Goal: Entertainment & Leisure: Browse casually

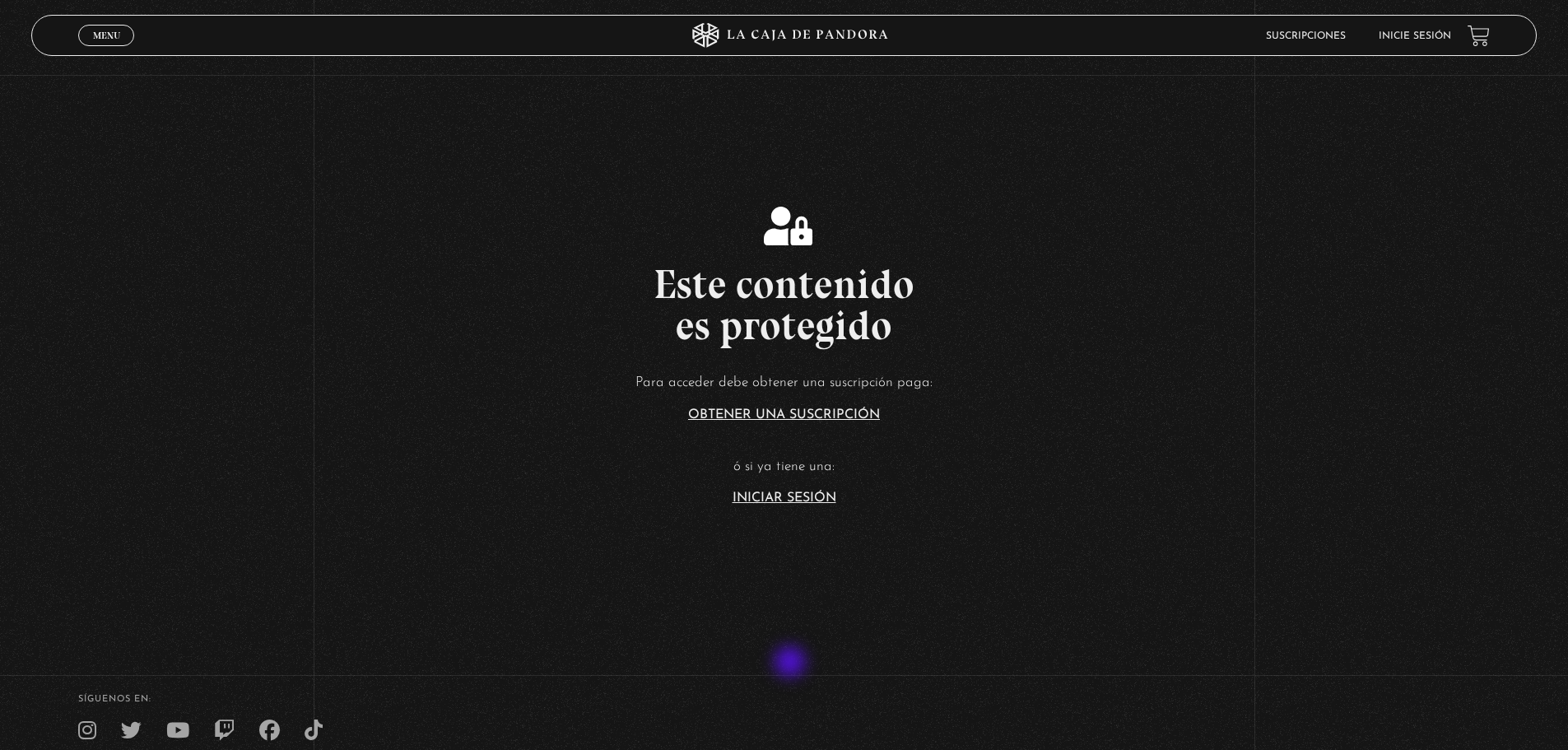
scroll to position [247, 0]
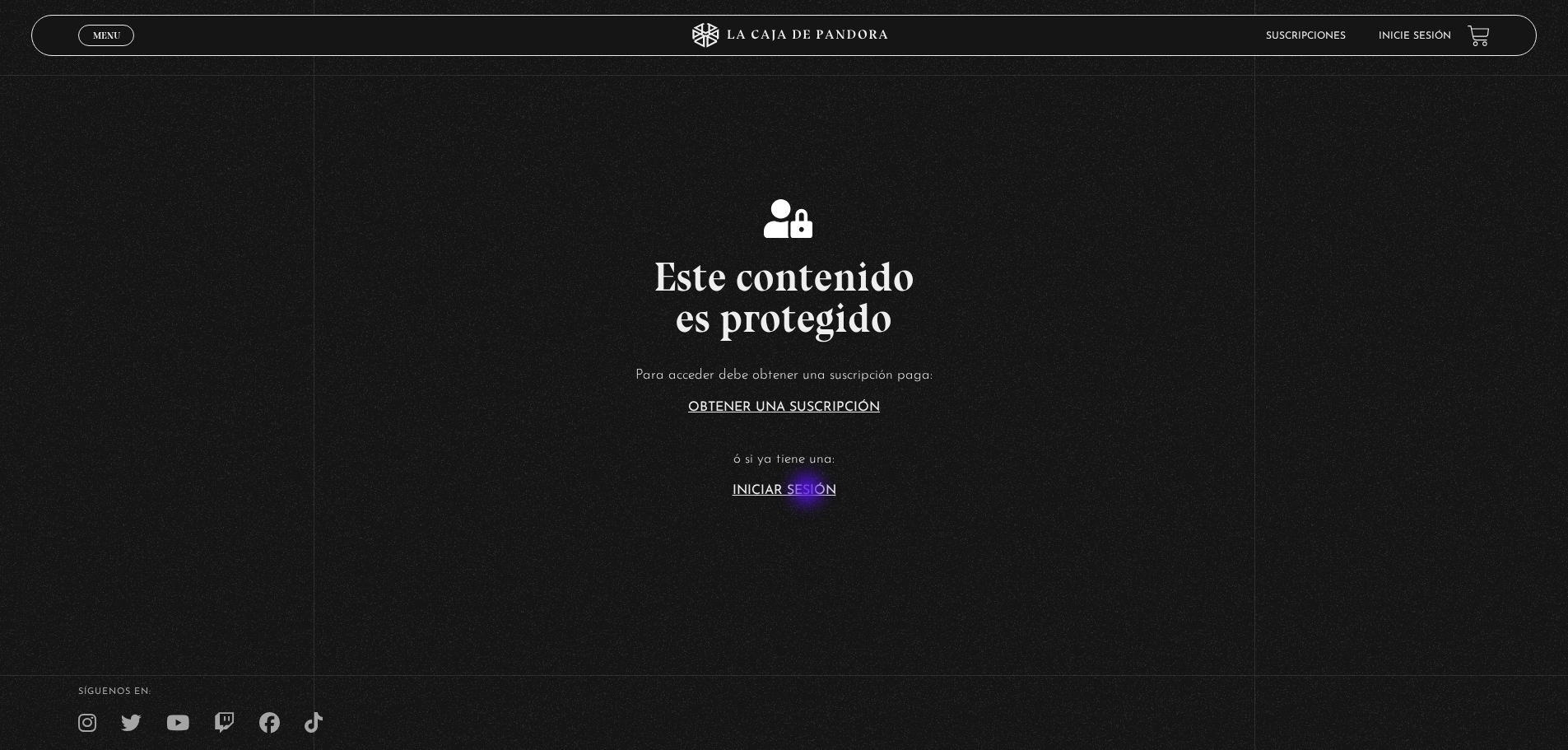
click at [808, 492] on link "Iniciar Sesión" at bounding box center [784, 491] width 104 height 13
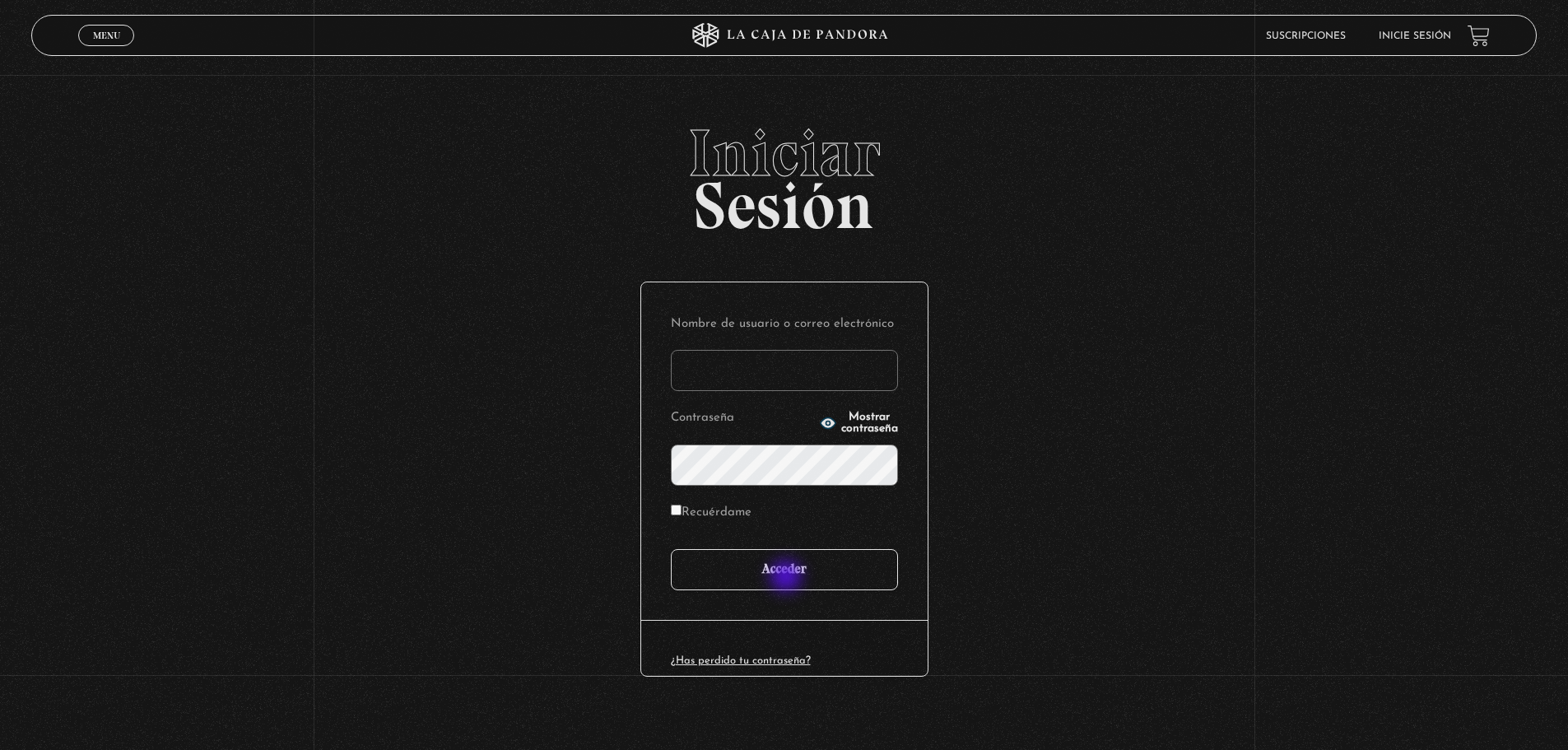
type input "[EMAIL_ADDRESS][DOMAIN_NAME]"
click at [797, 560] on input "Acceder" at bounding box center [784, 570] width 228 height 42
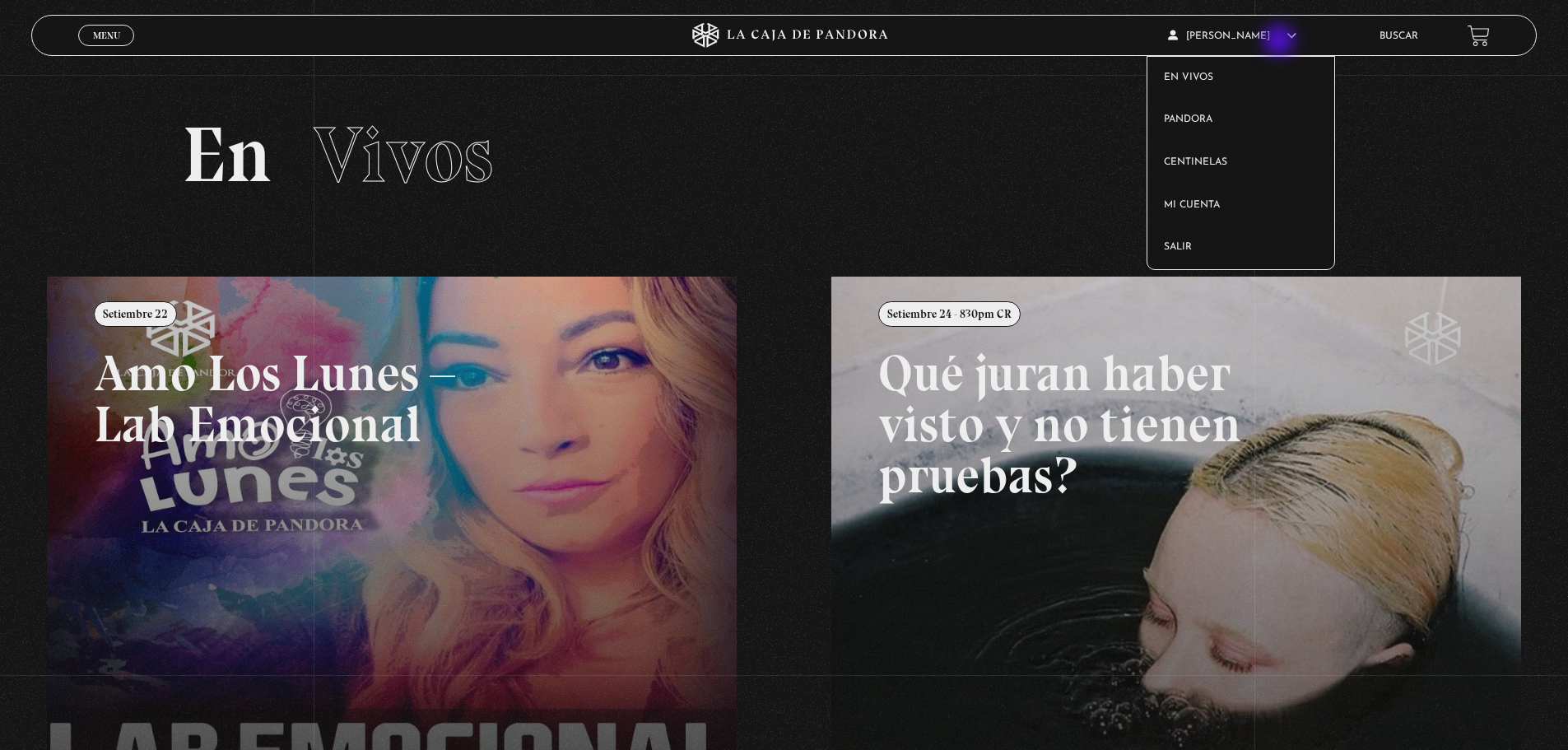
click at [1281, 42] on article "[PERSON_NAME] En vivos Pandora Centinelas Mi cuenta Salir" at bounding box center [1263, 35] width 189 height 39
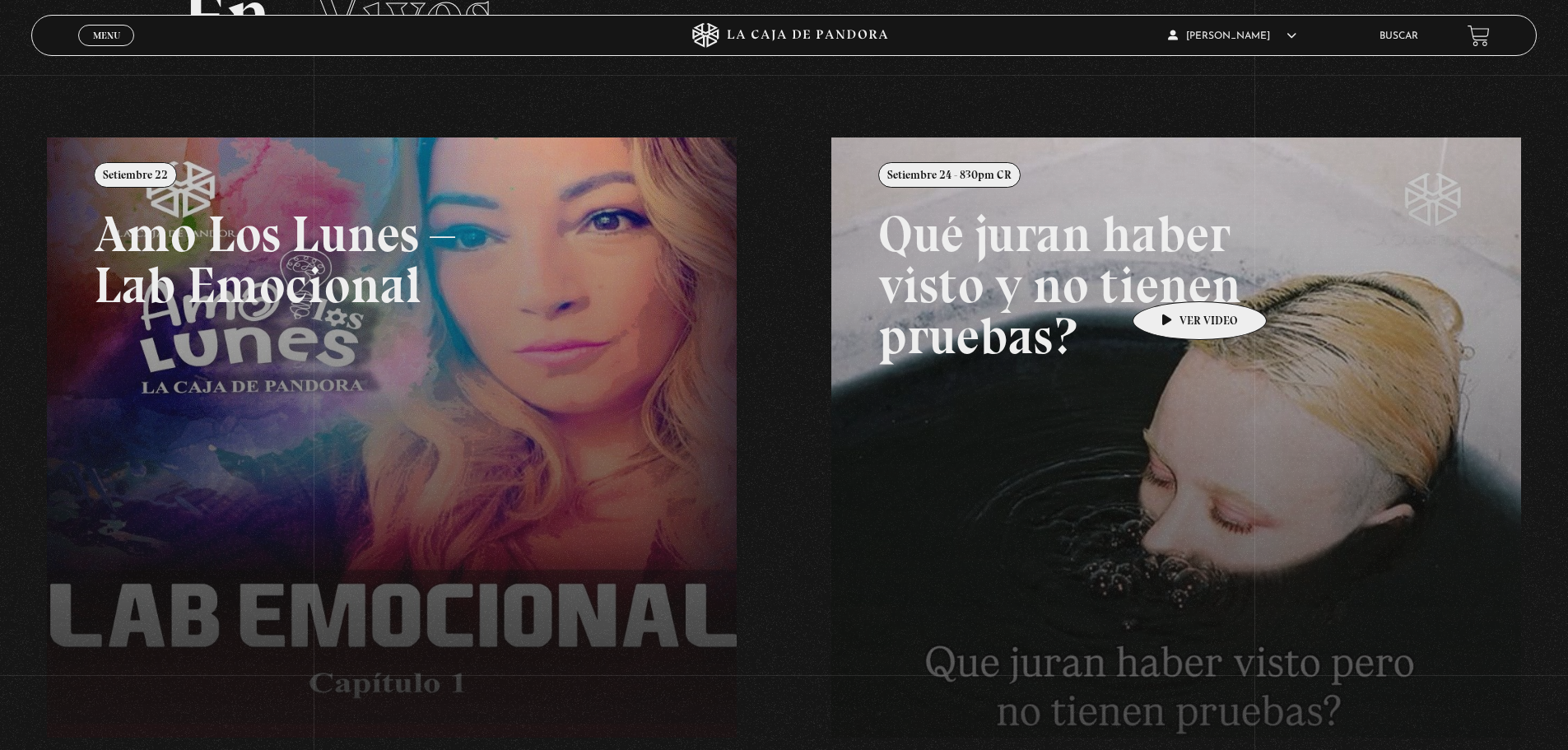
scroll to position [378, 0]
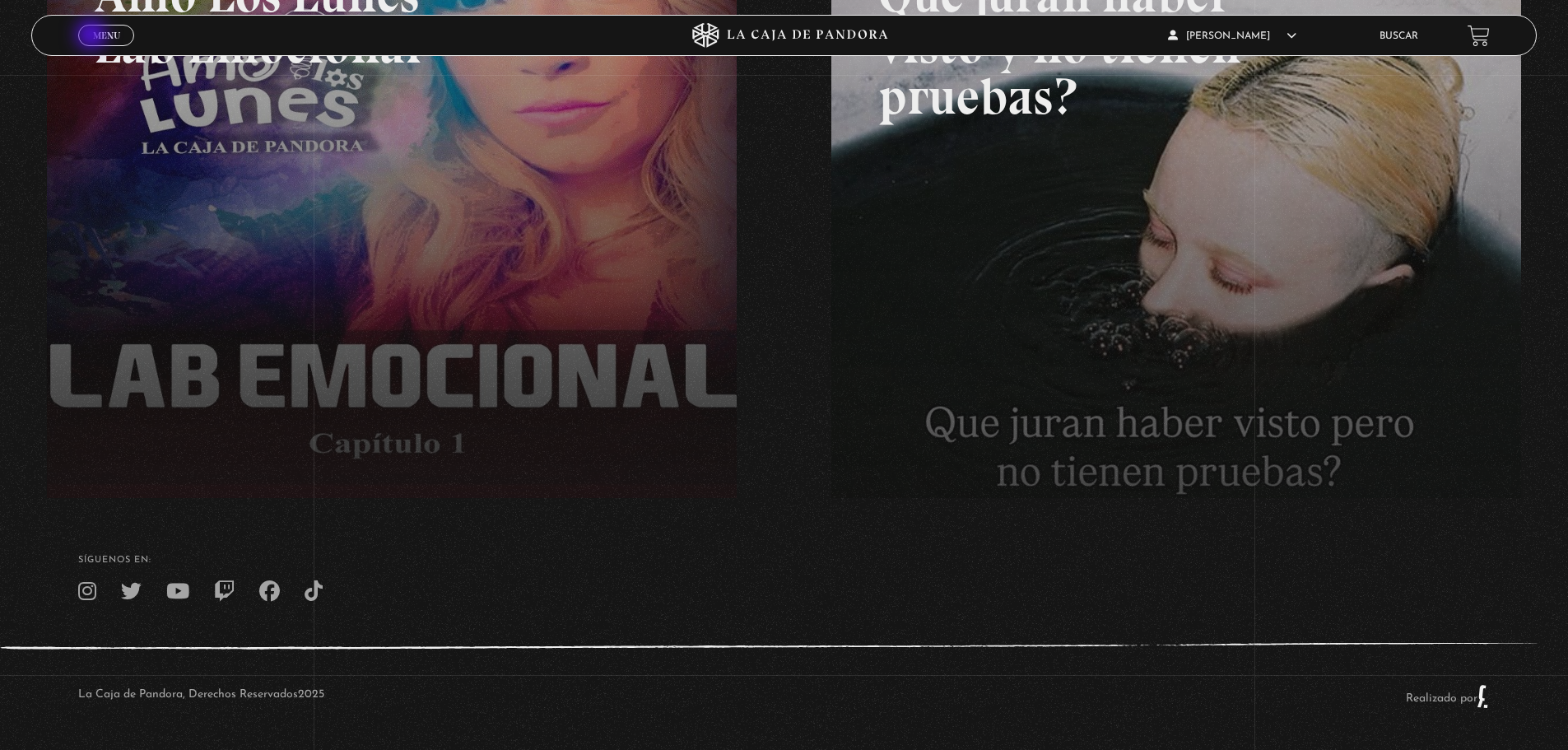
click at [93, 34] on span "Menu" at bounding box center [107, 35] width 27 height 9
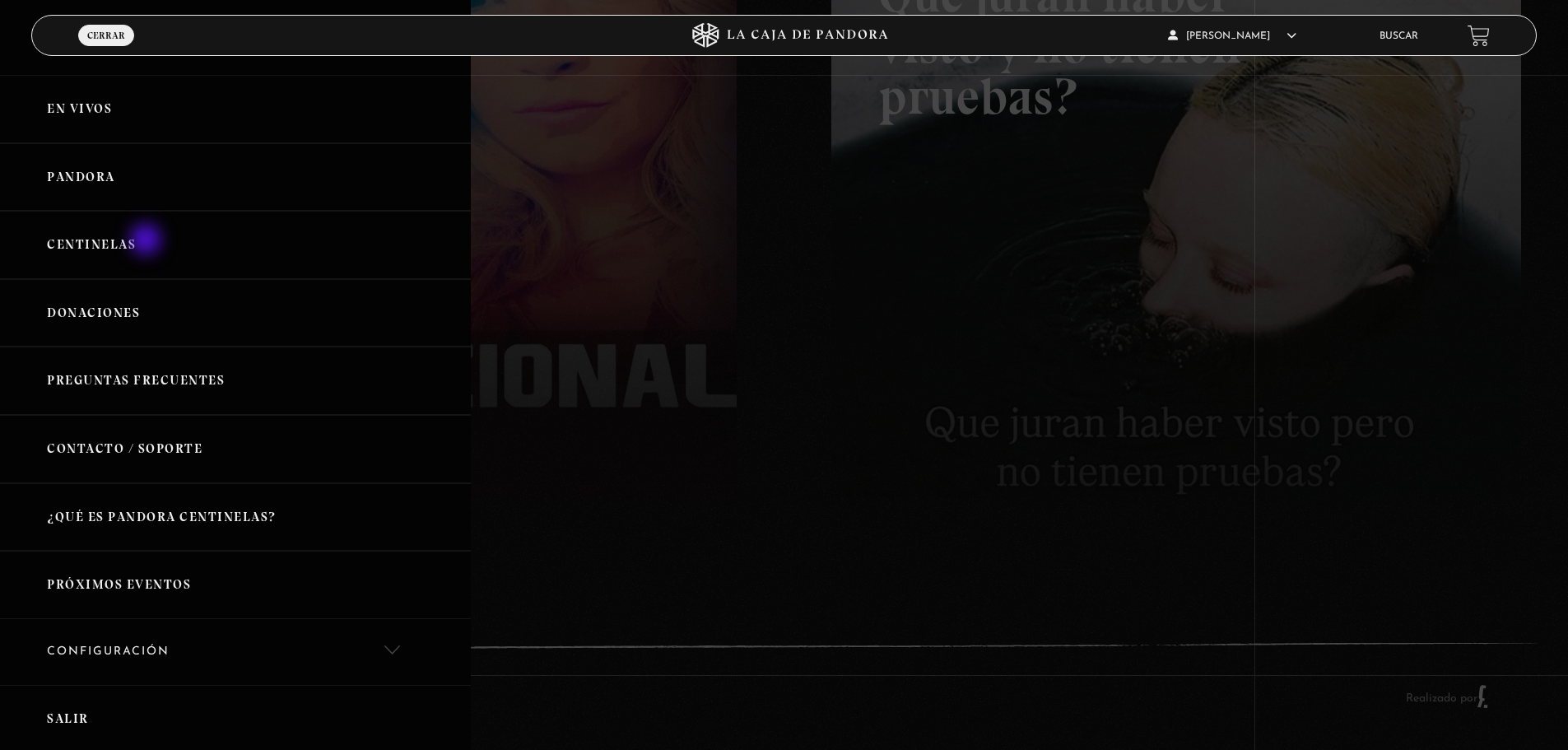
click at [145, 242] on link "Centinelas" at bounding box center [235, 244] width 471 height 68
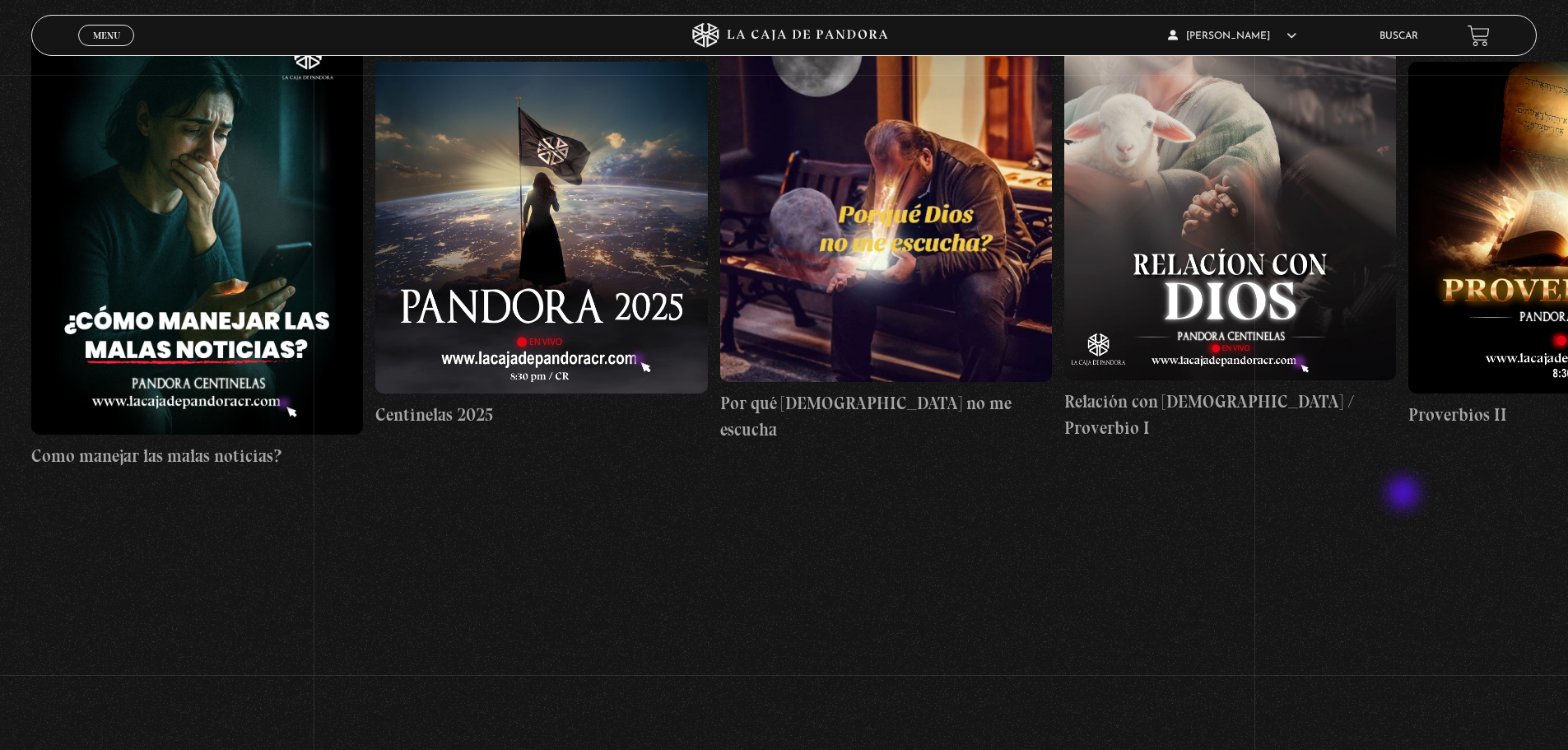
scroll to position [43, 0]
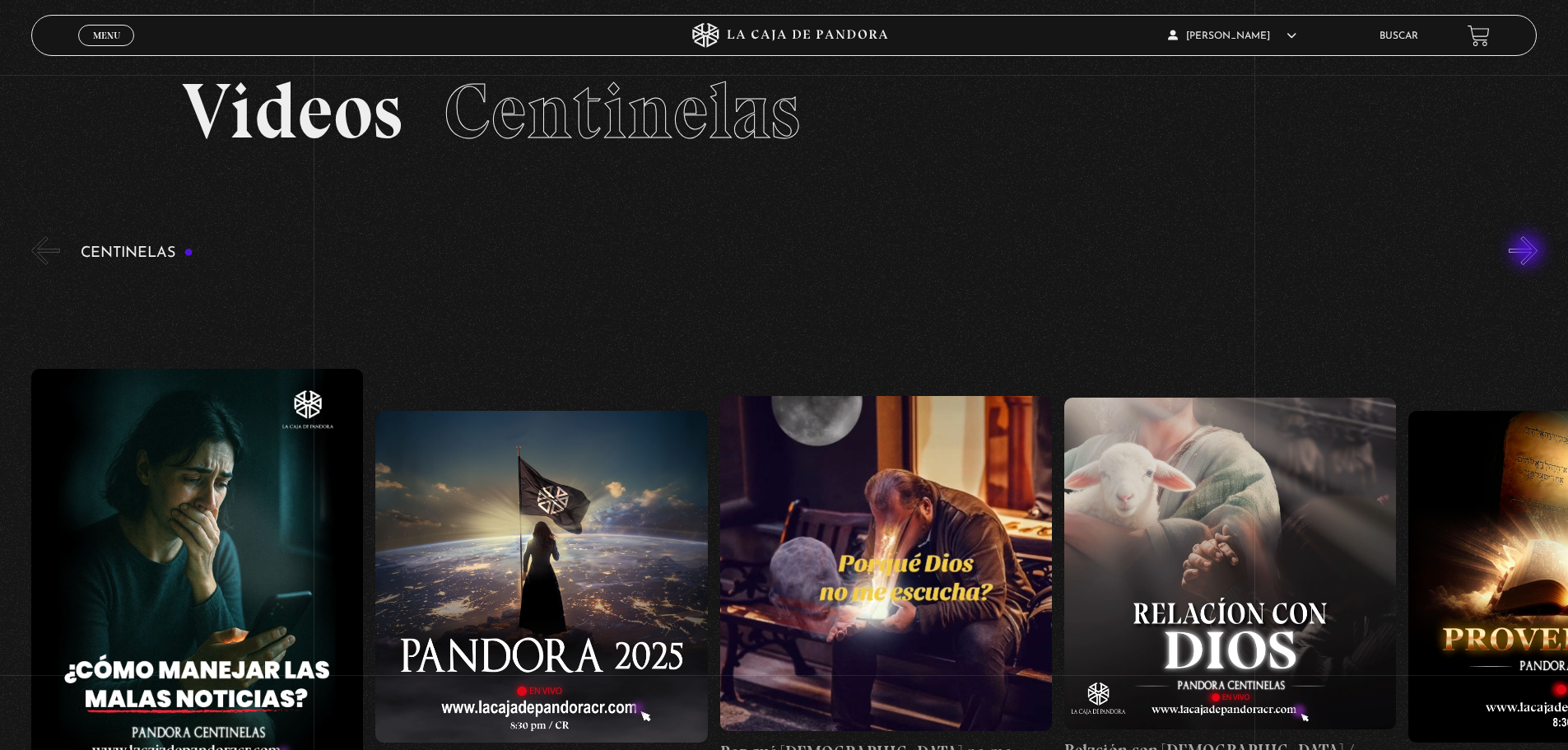
click at [1528, 252] on button "»" at bounding box center [1524, 250] width 29 height 29
click at [1528, 251] on button "»" at bounding box center [1524, 250] width 29 height 29
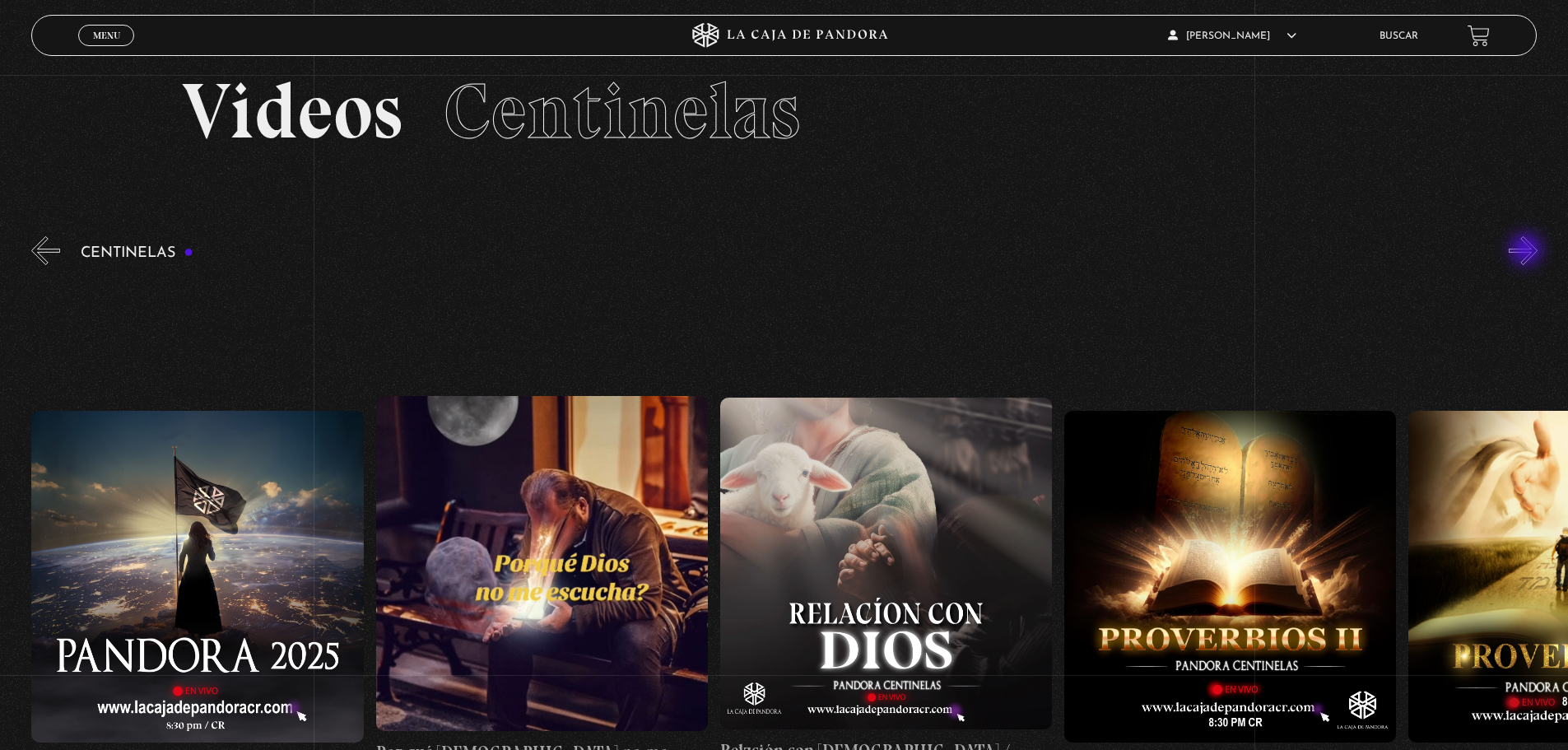
click at [1528, 251] on button "»" at bounding box center [1524, 250] width 29 height 29
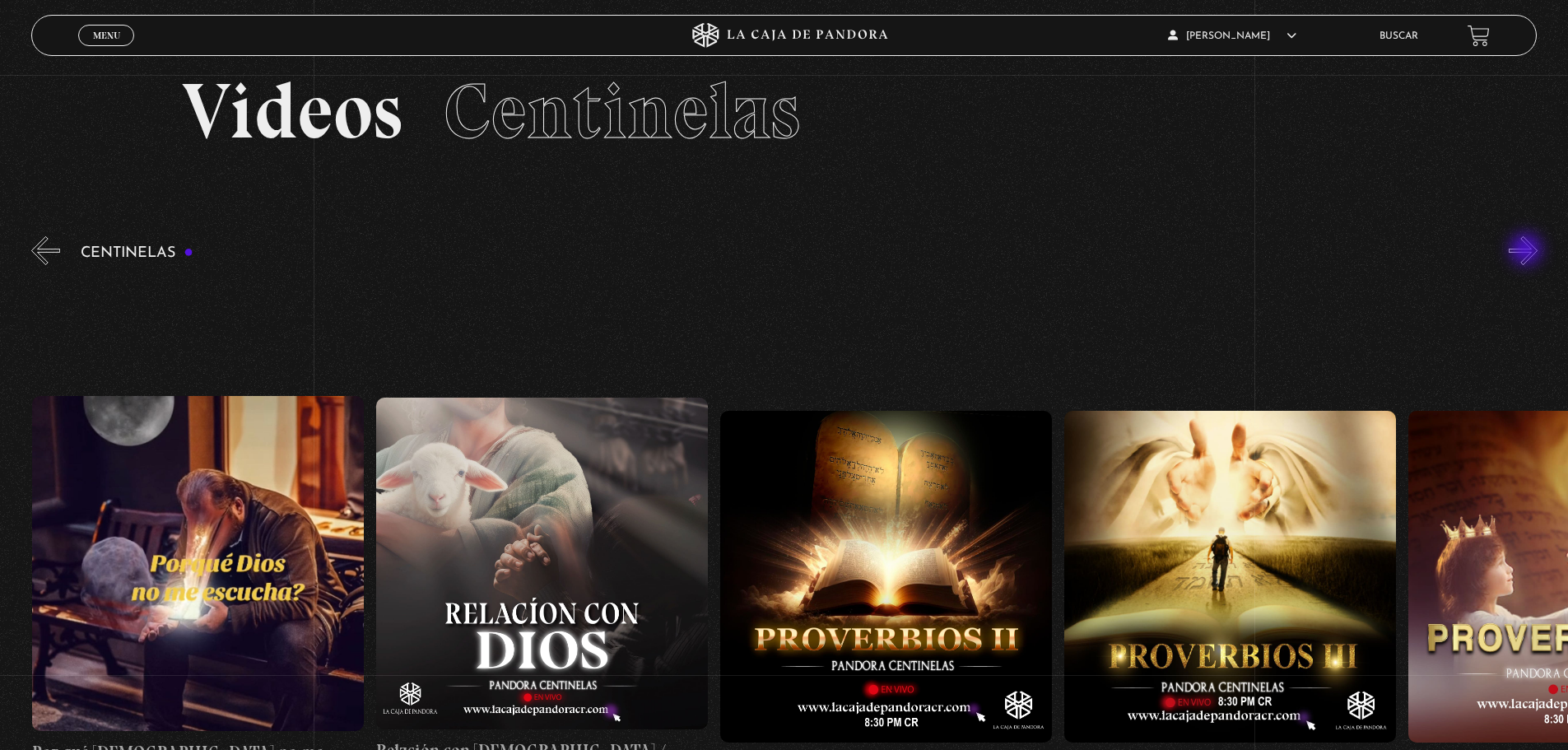
click at [1528, 251] on button "»" at bounding box center [1524, 250] width 29 height 29
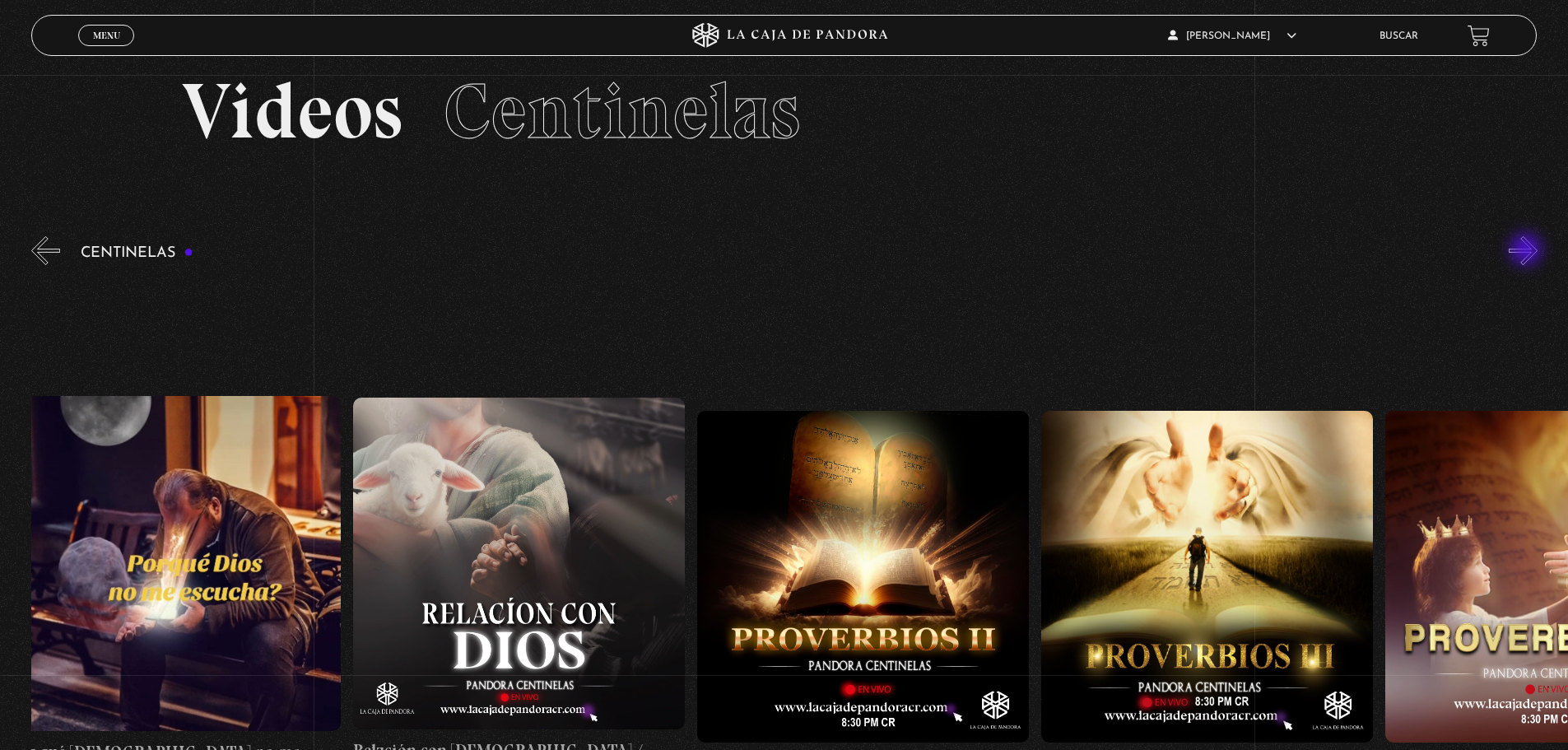
click at [1528, 251] on button "»" at bounding box center [1524, 250] width 29 height 29
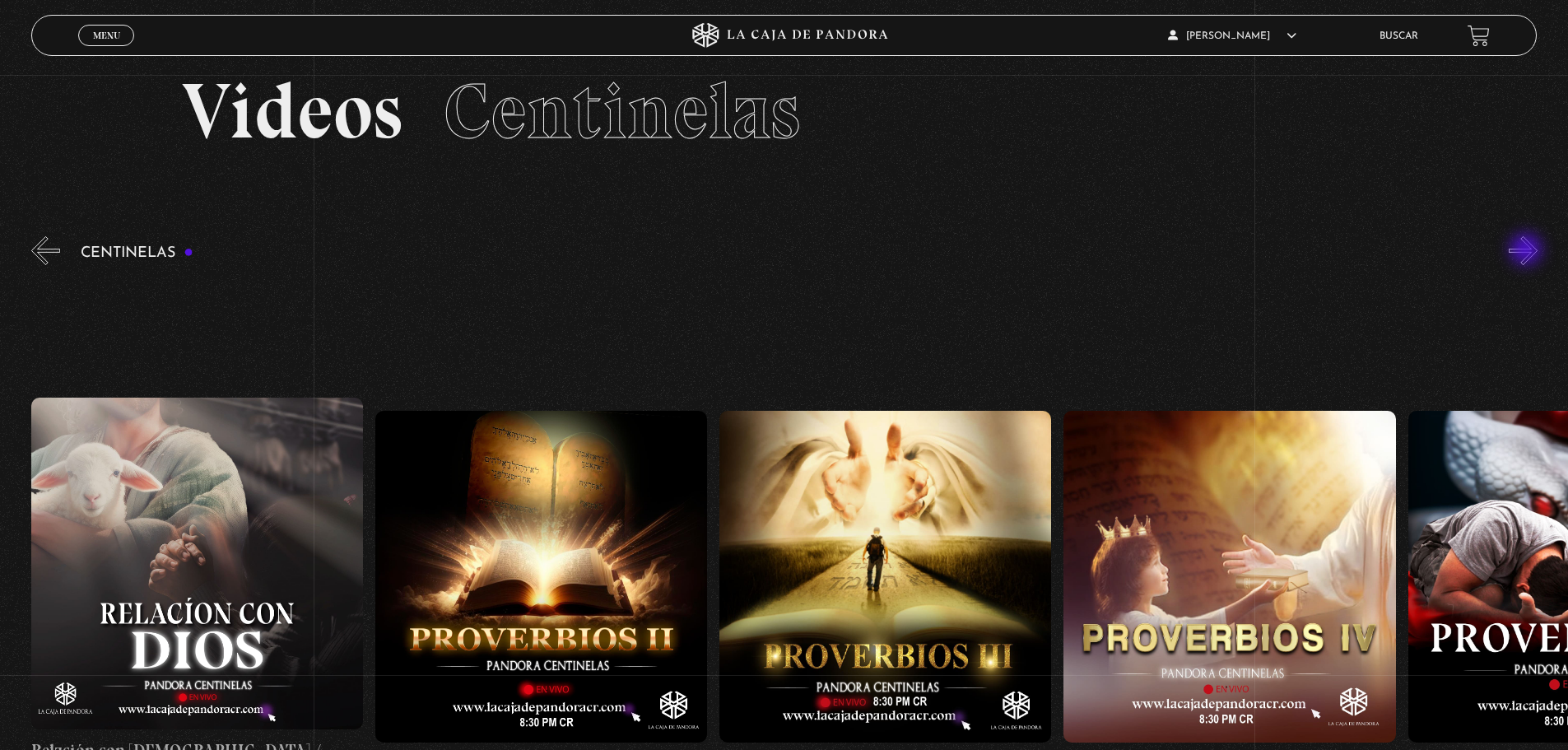
click at [1528, 251] on button "»" at bounding box center [1524, 250] width 29 height 29
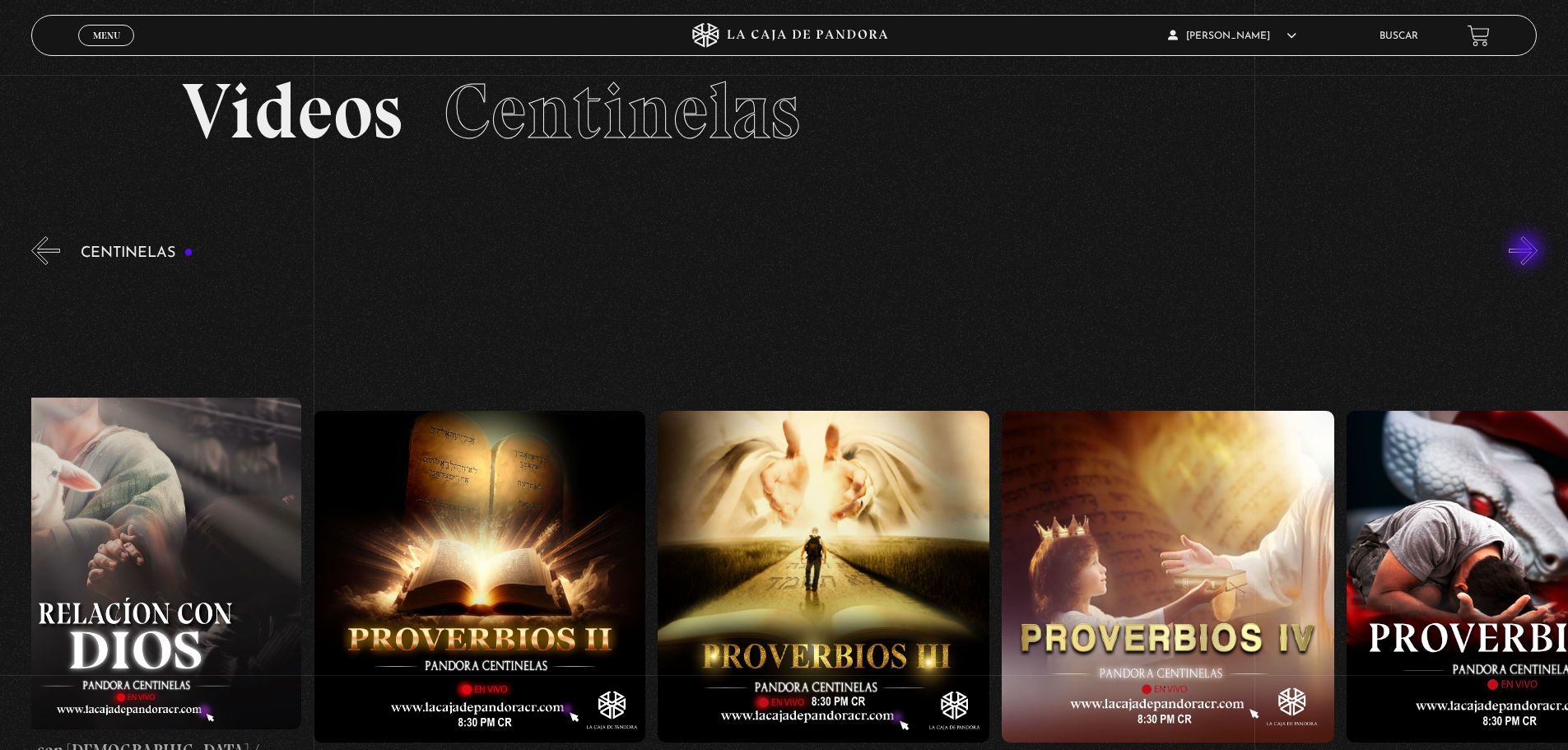
click at [1528, 251] on button "»" at bounding box center [1524, 250] width 29 height 29
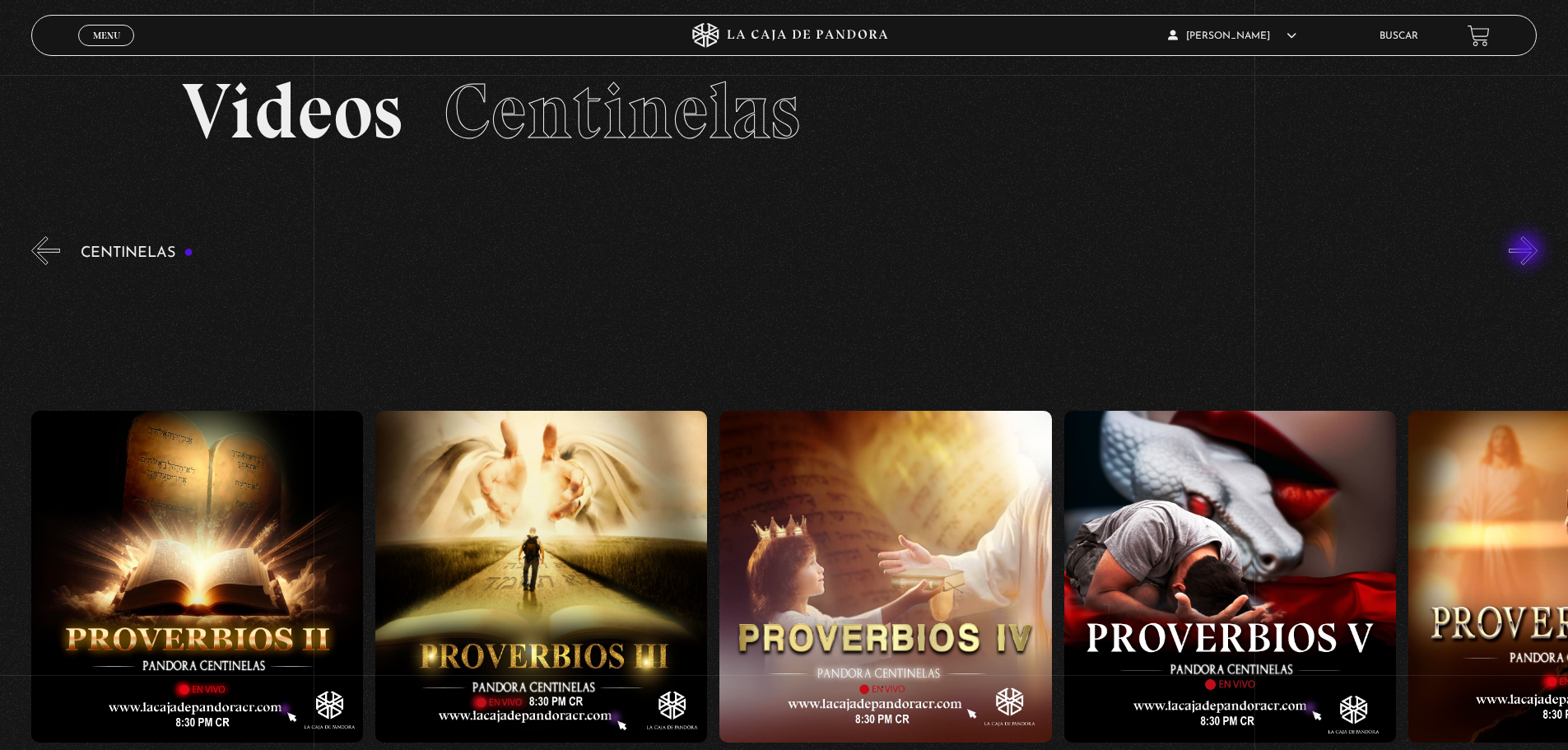
click at [1528, 251] on button "»" at bounding box center [1524, 250] width 29 height 29
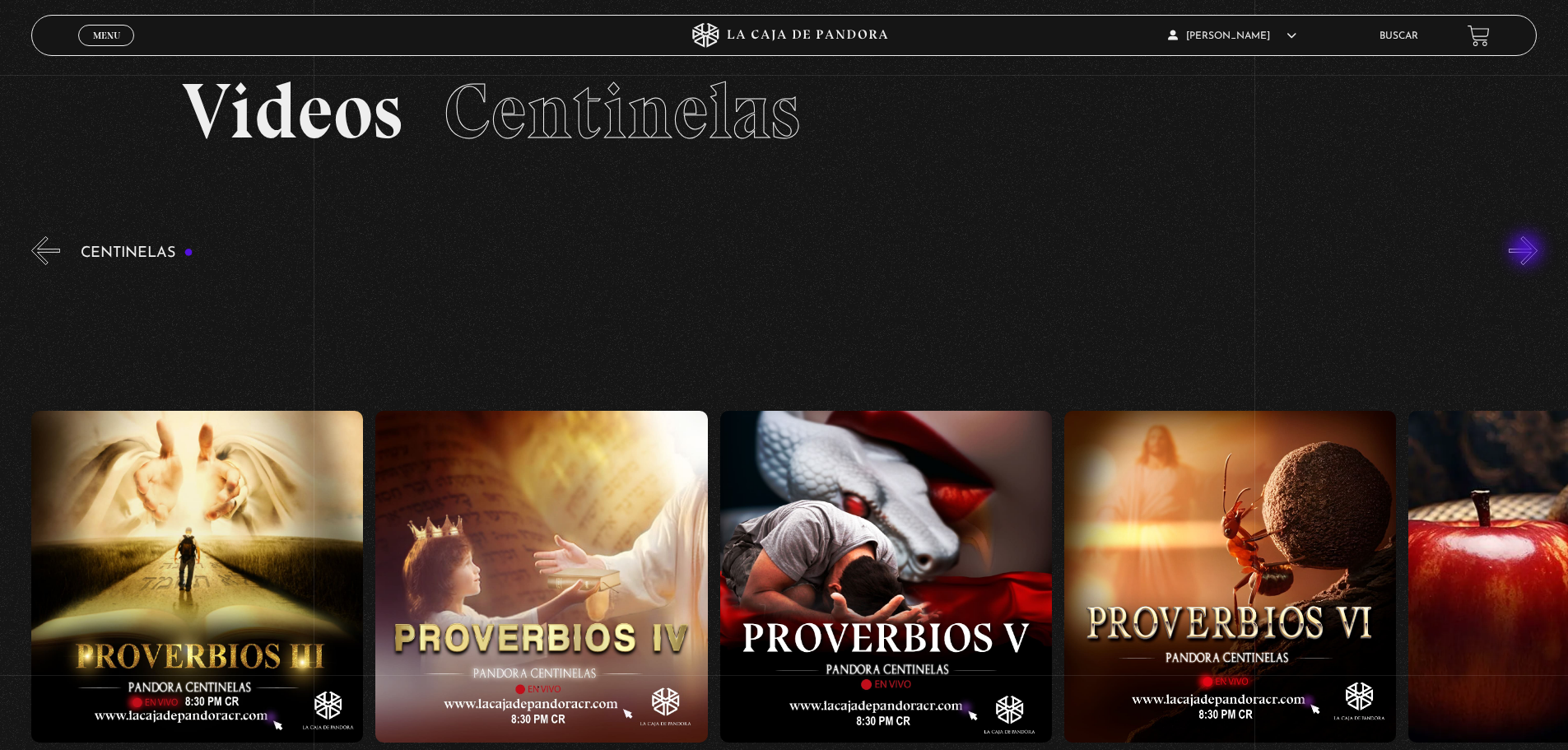
click at [1527, 251] on button "»" at bounding box center [1524, 250] width 29 height 29
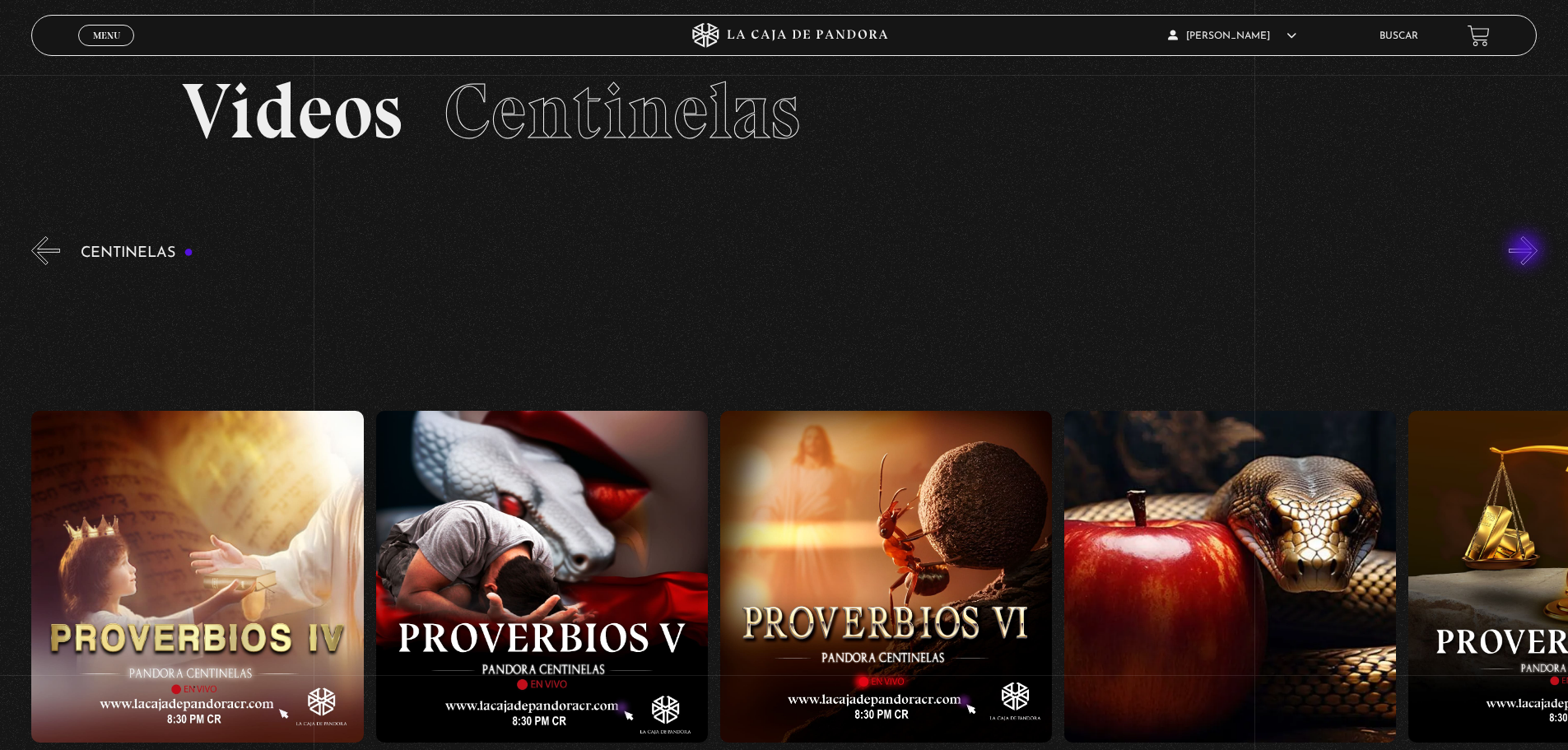
click at [1527, 251] on button "»" at bounding box center [1524, 250] width 29 height 29
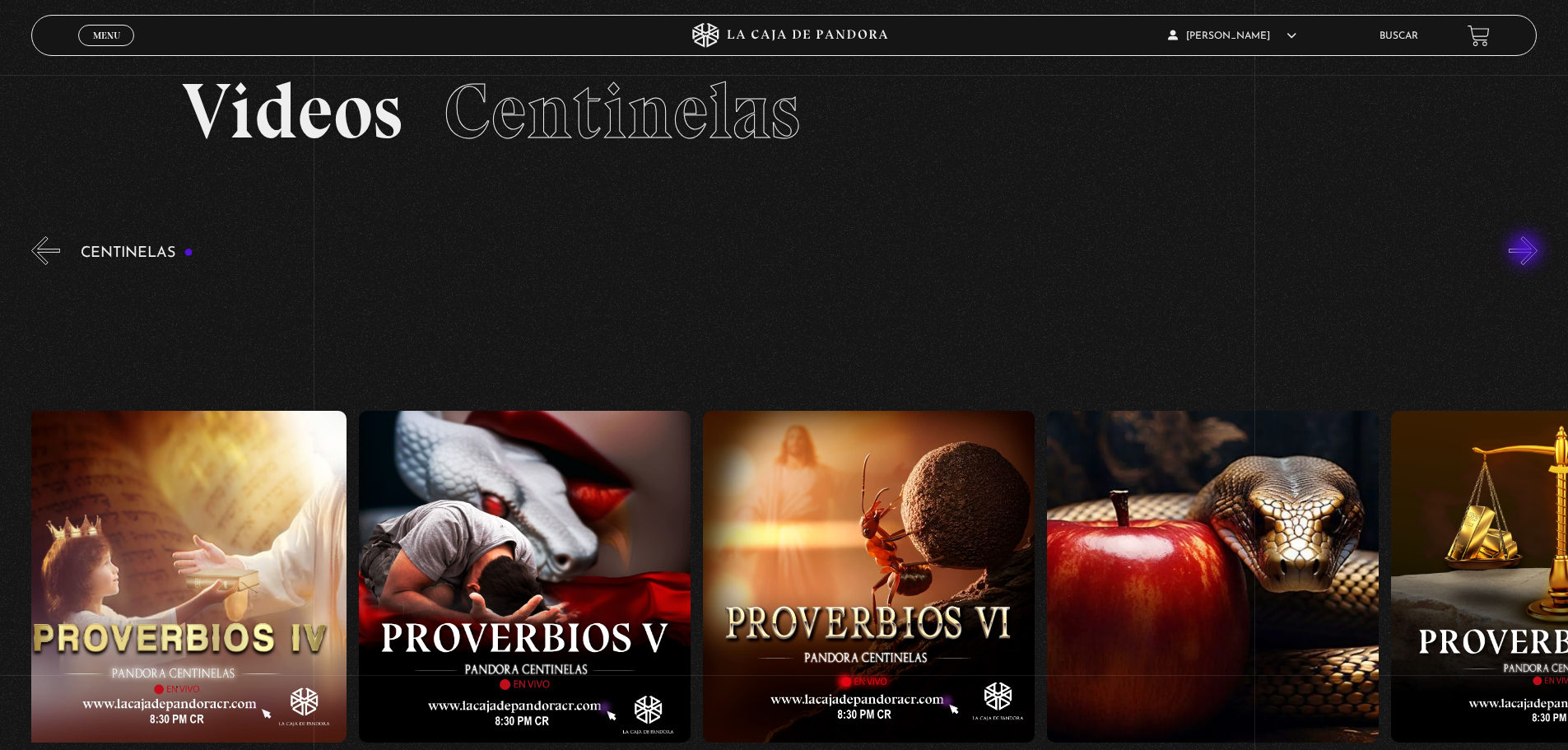
click at [1527, 251] on button "»" at bounding box center [1524, 250] width 29 height 29
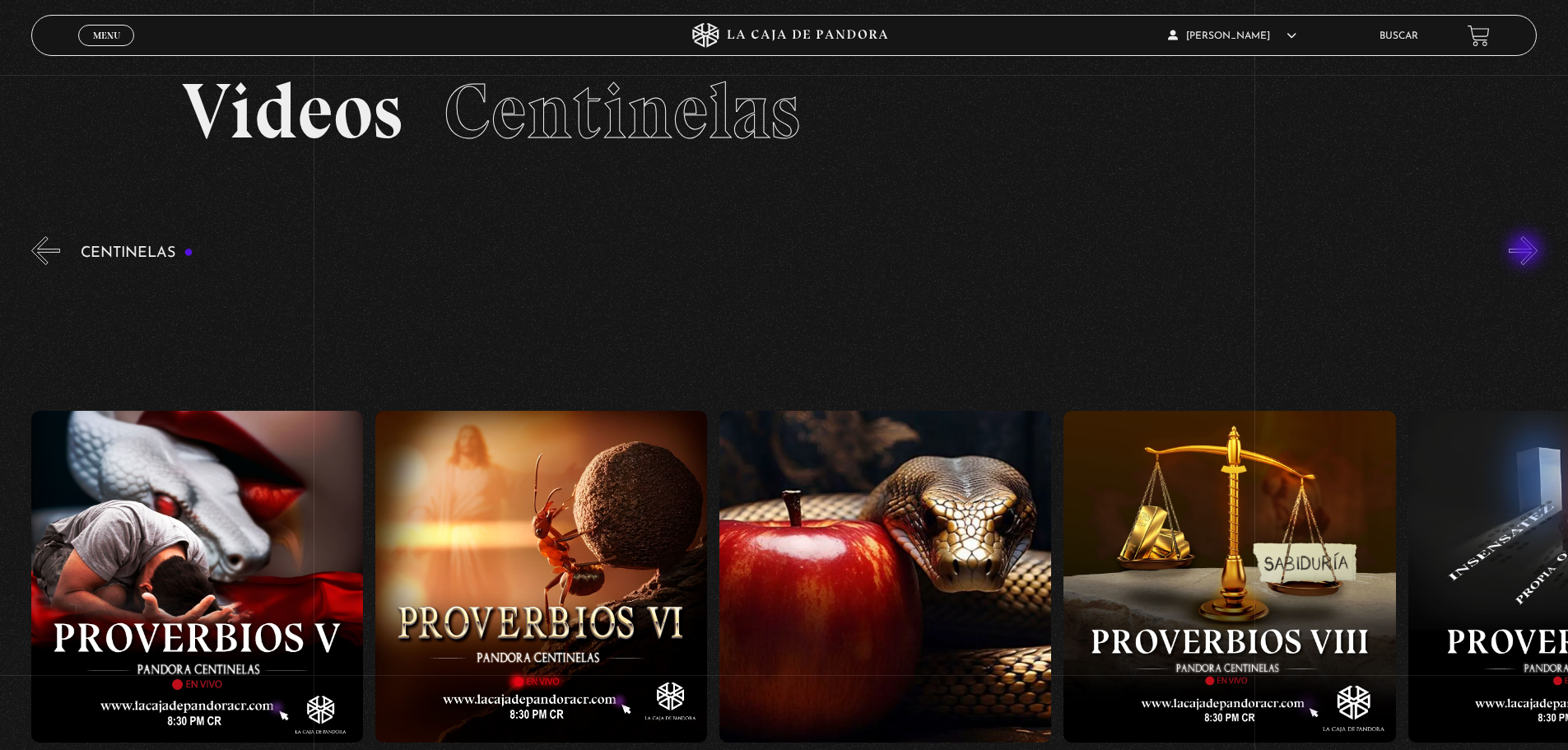
click at [1527, 251] on button "»" at bounding box center [1524, 250] width 29 height 29
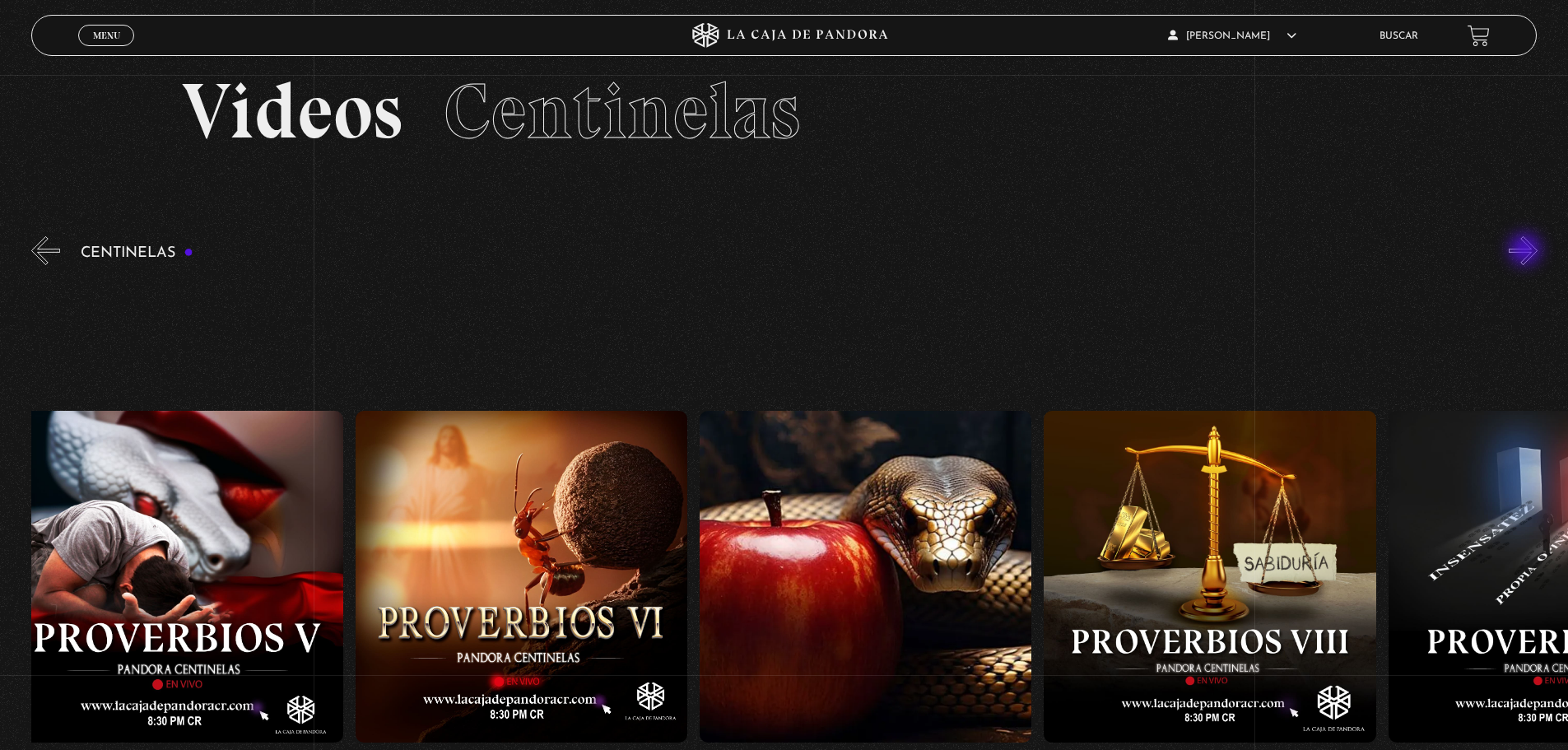
click at [1527, 251] on button "»" at bounding box center [1524, 250] width 29 height 29
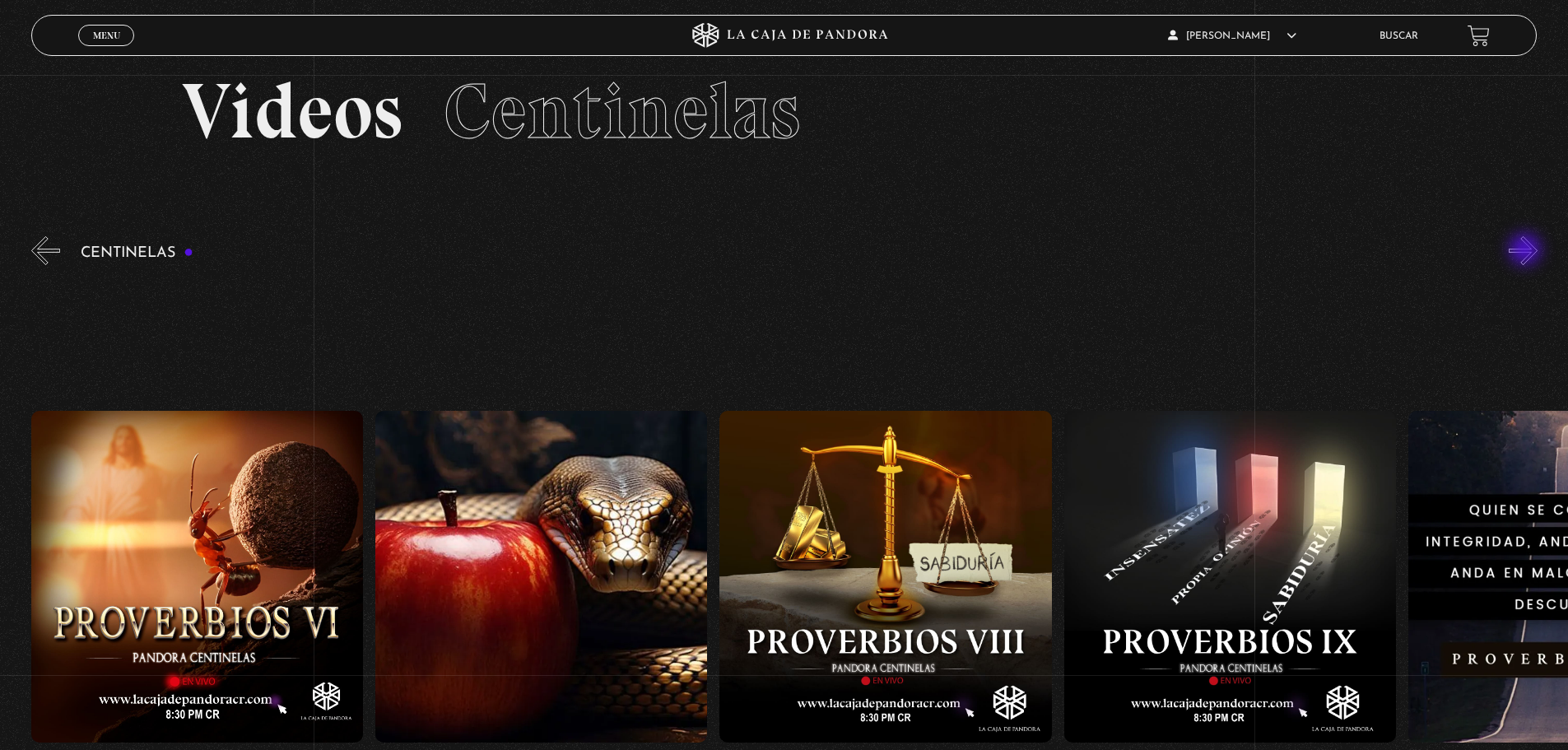
click at [1527, 251] on button "»" at bounding box center [1524, 250] width 29 height 29
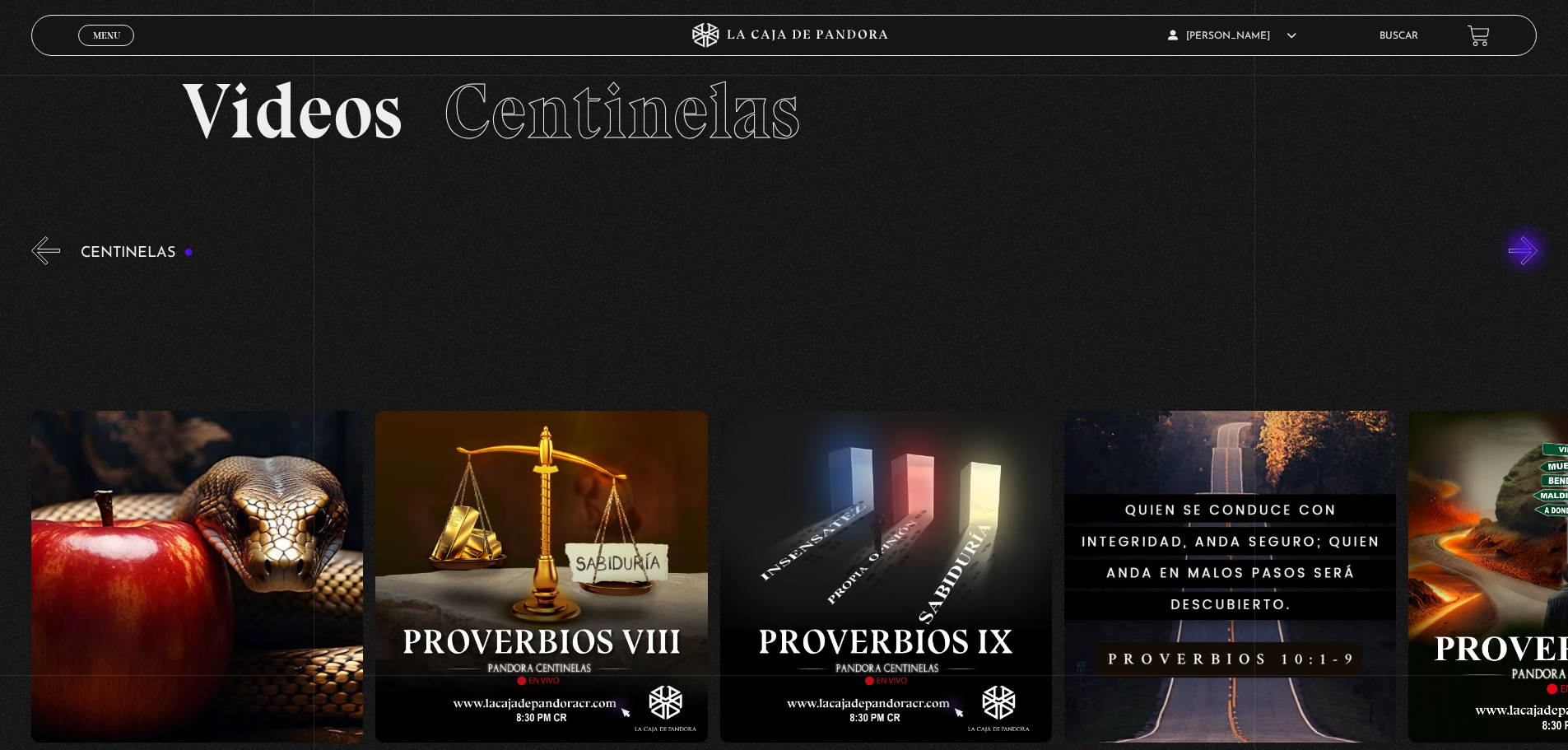
click at [1527, 251] on button "»" at bounding box center [1524, 250] width 29 height 29
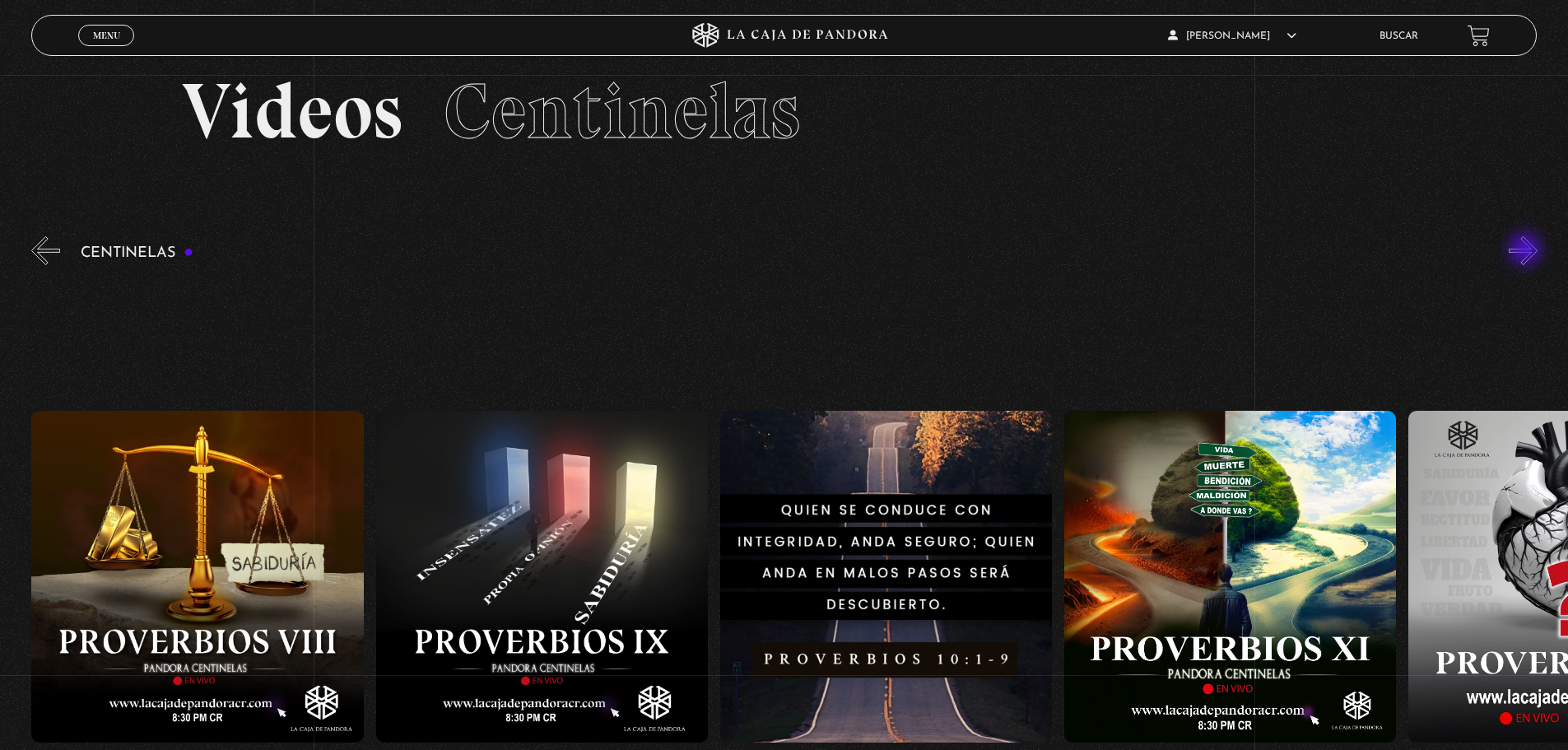
click at [1527, 251] on button "»" at bounding box center [1524, 250] width 29 height 29
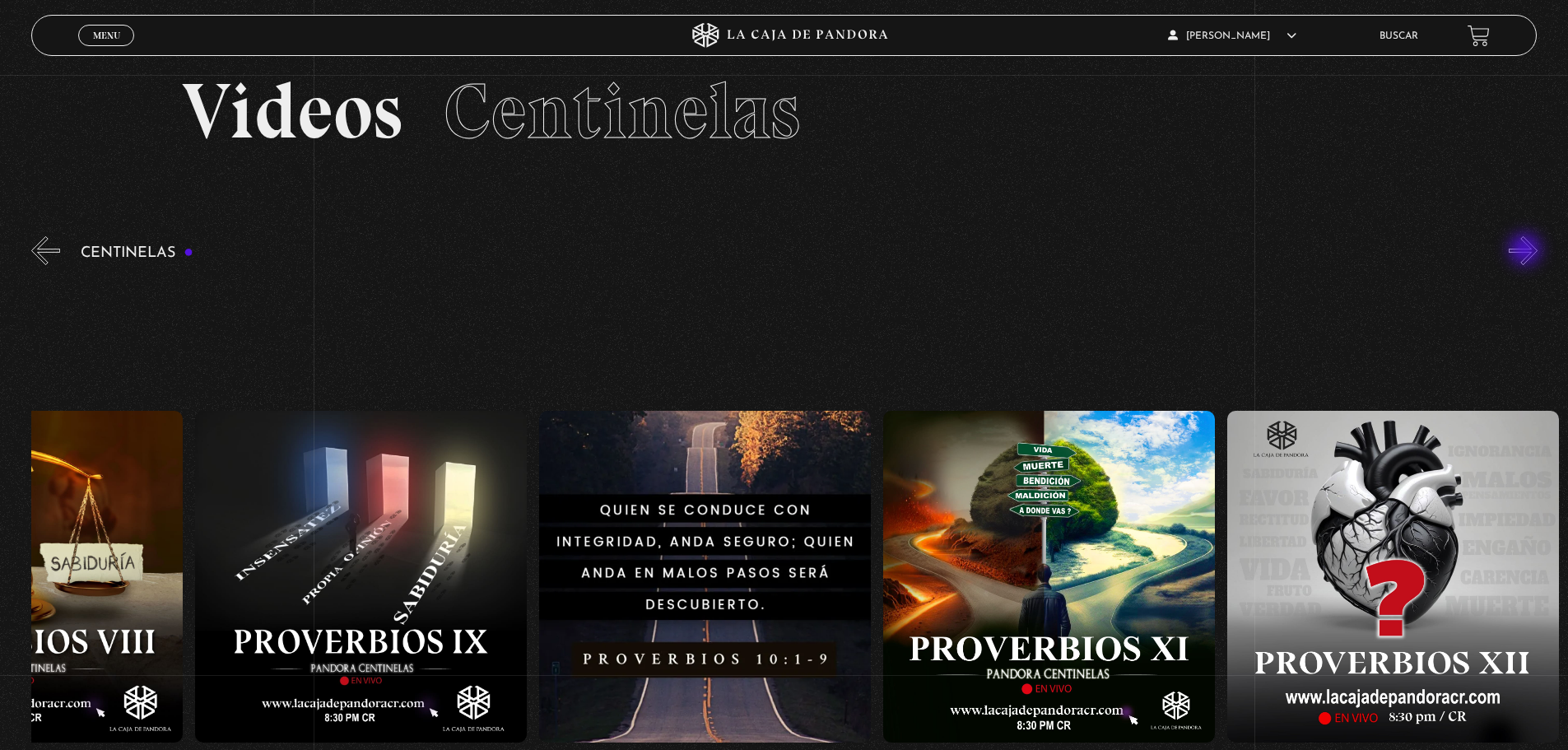
click at [1527, 250] on button "»" at bounding box center [1524, 250] width 29 height 29
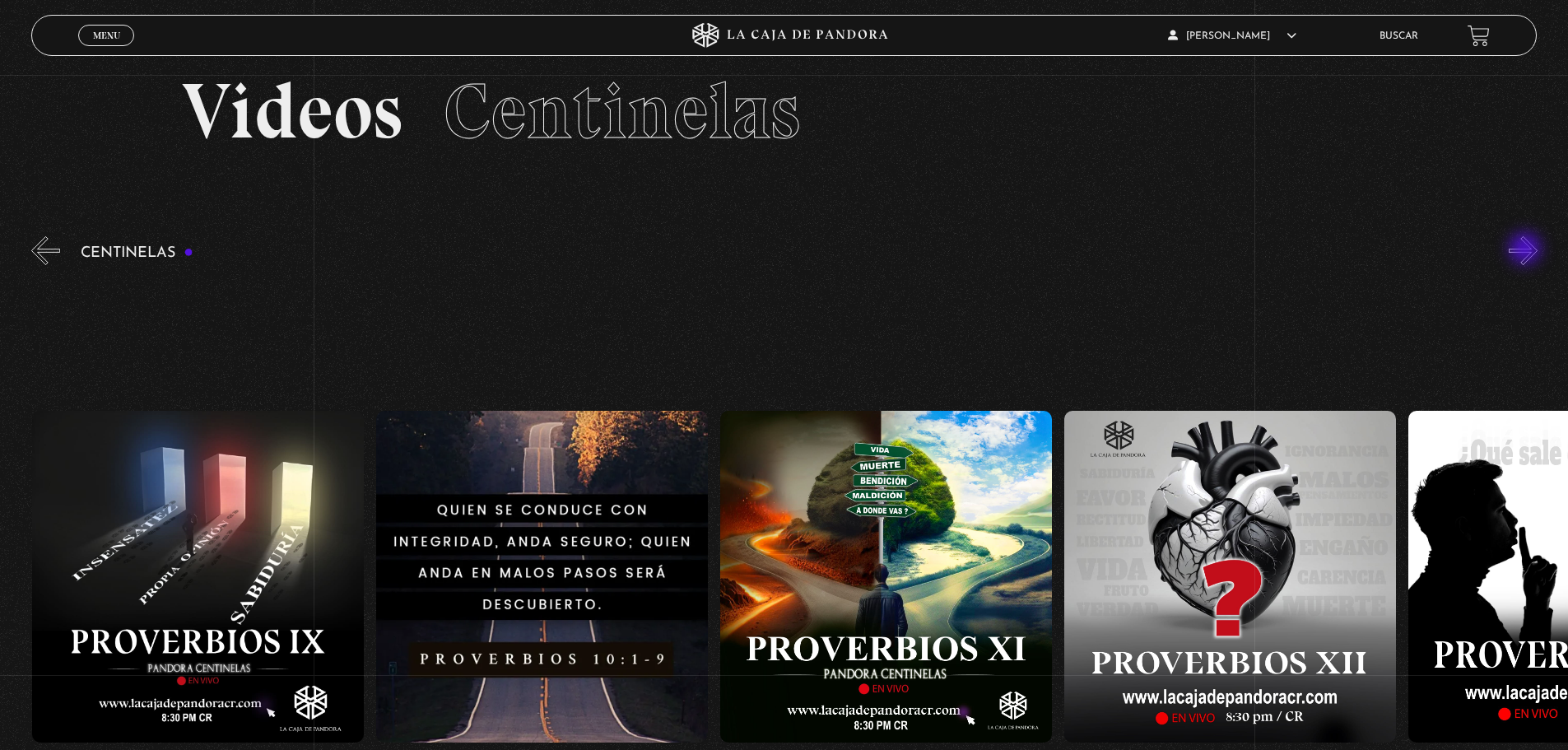
click at [1527, 250] on button "»" at bounding box center [1524, 250] width 29 height 29
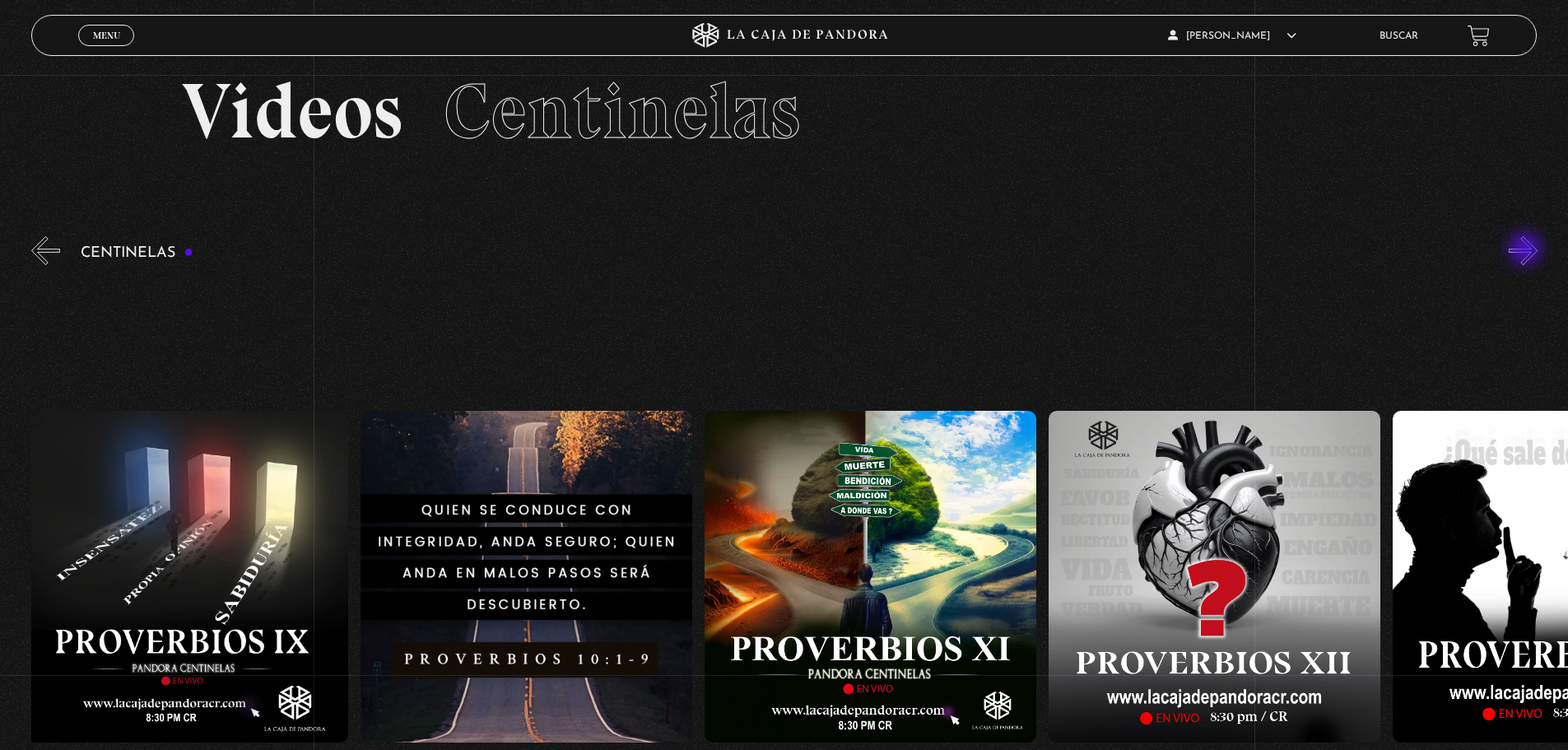
click at [1527, 250] on button "»" at bounding box center [1524, 250] width 29 height 29
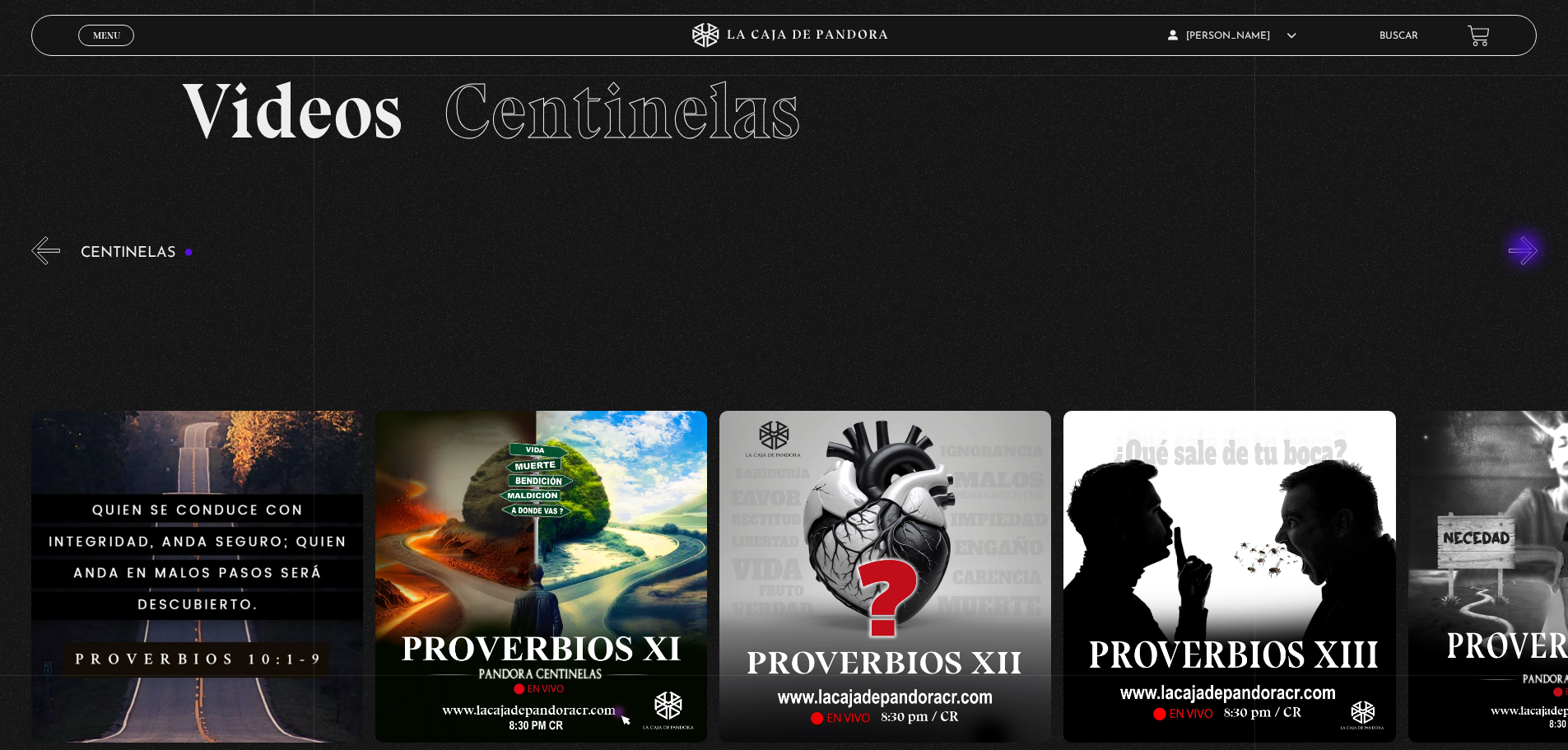
click at [1525, 248] on button "»" at bounding box center [1524, 250] width 29 height 29
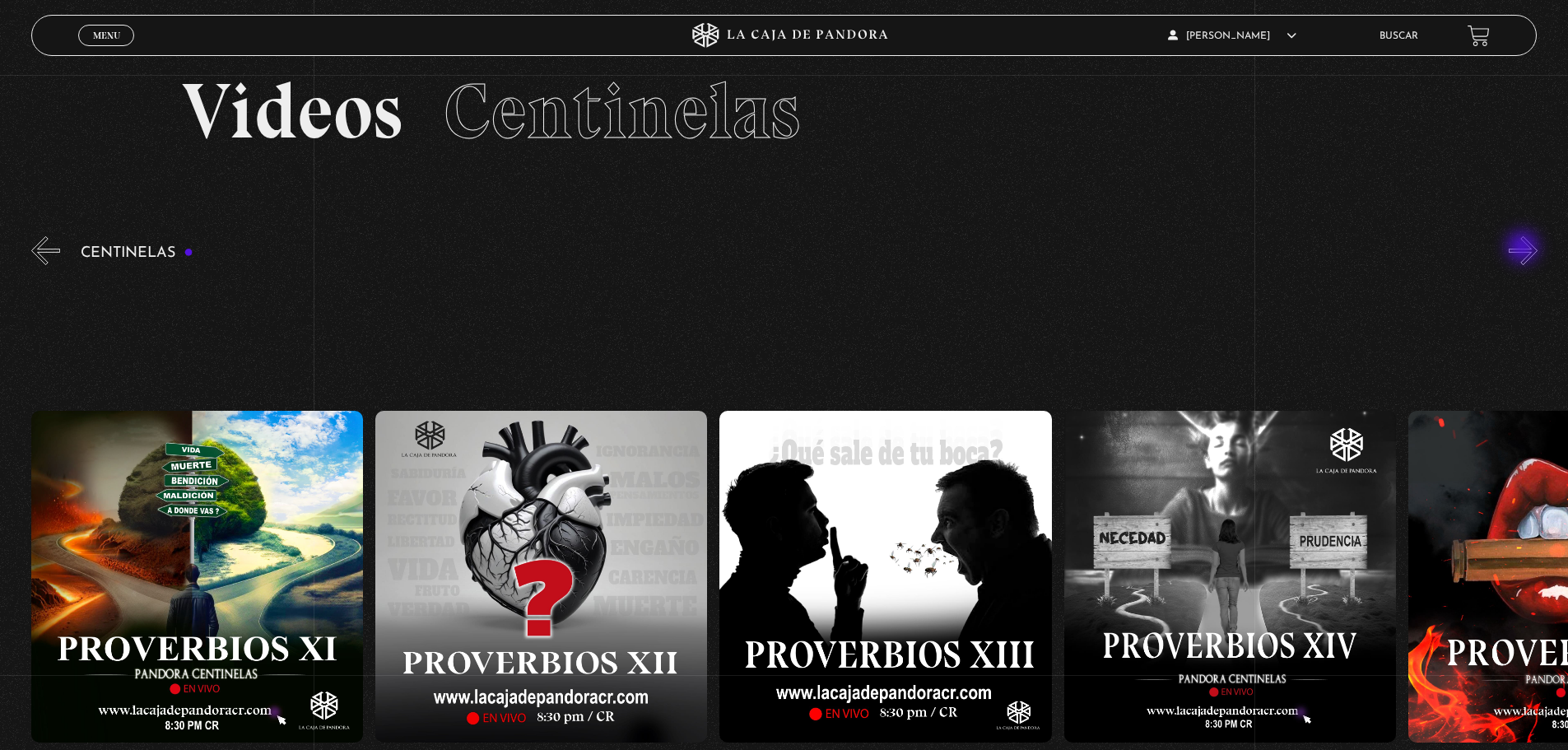
click at [1525, 248] on button "»" at bounding box center [1524, 250] width 29 height 29
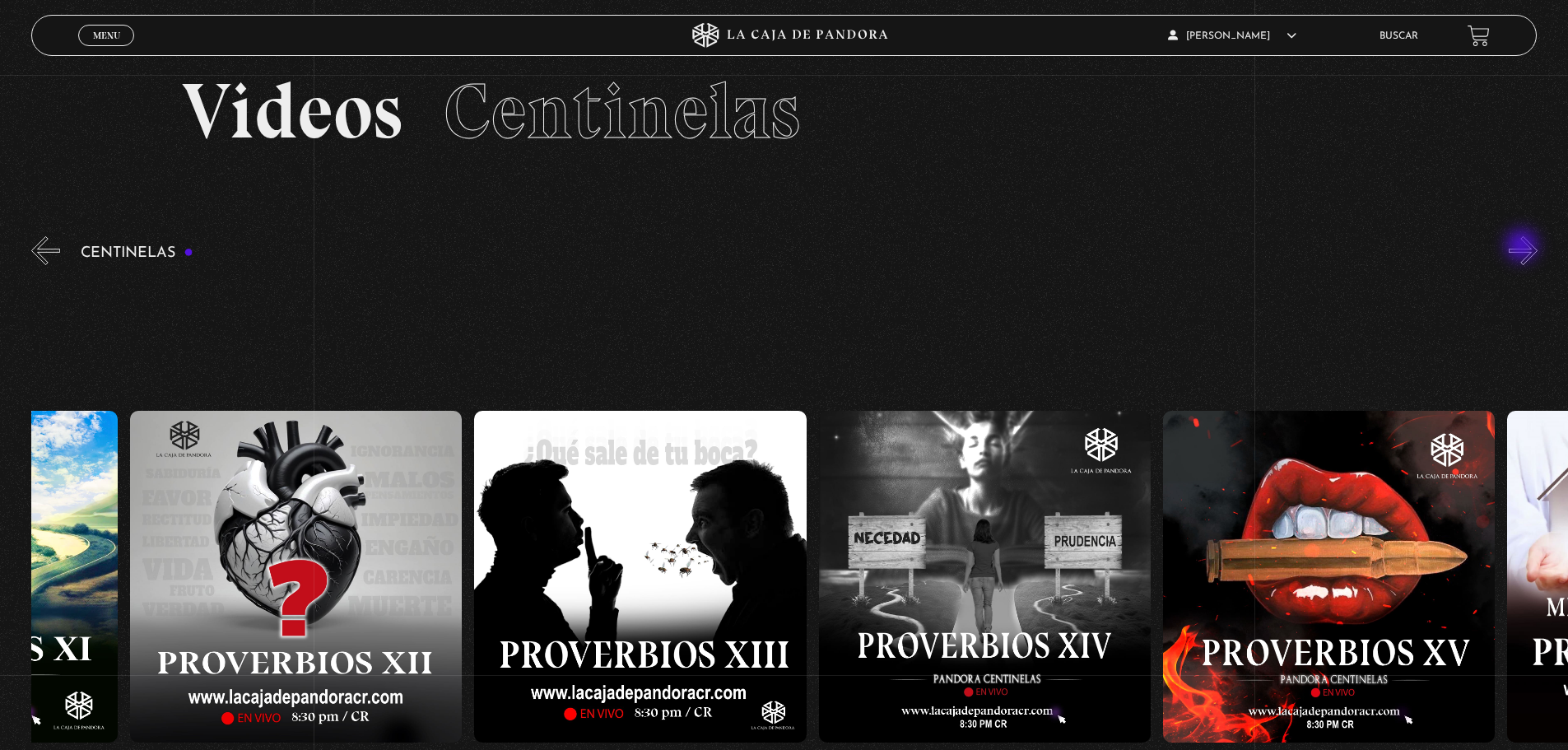
click at [1524, 247] on button "»" at bounding box center [1524, 250] width 29 height 29
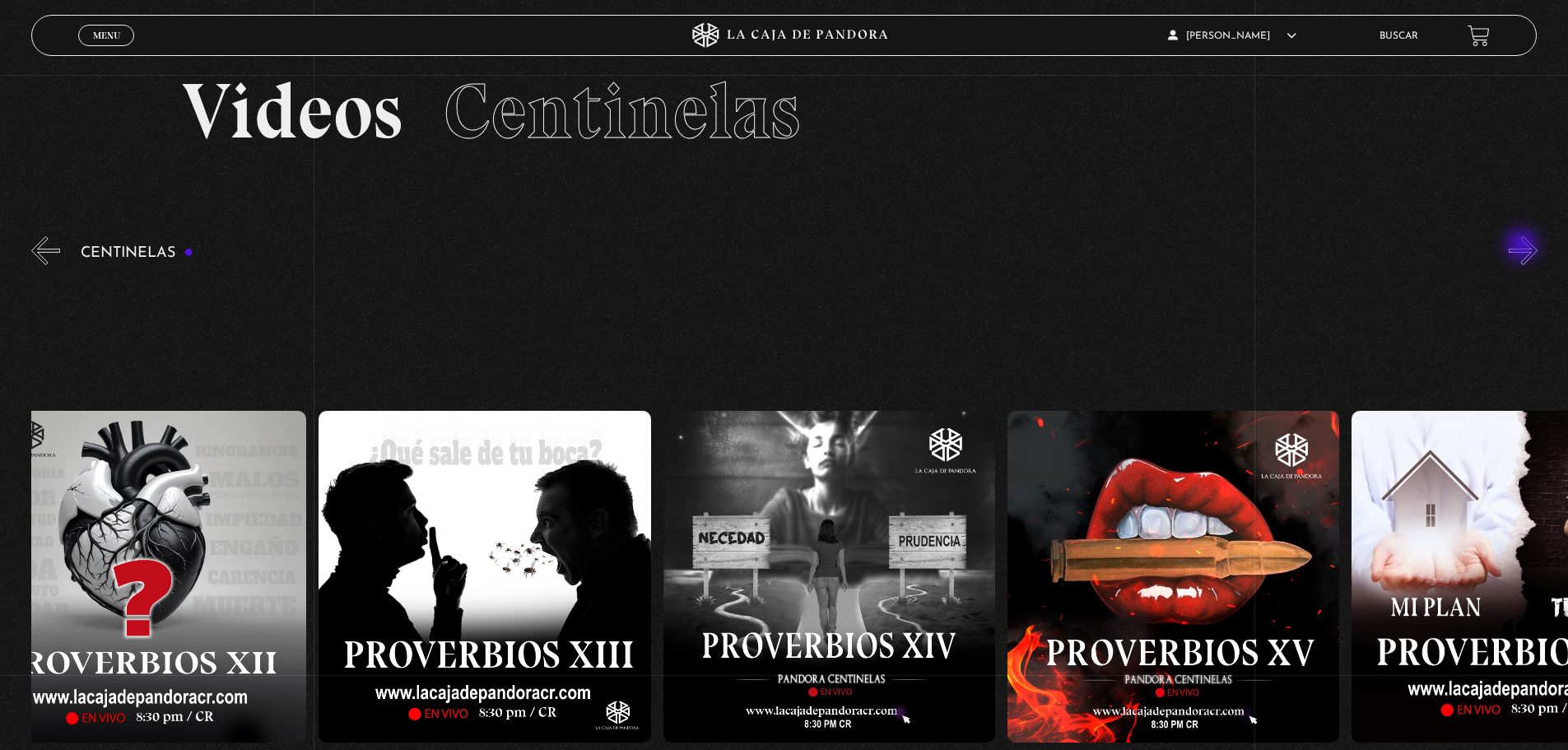
click at [1524, 247] on button "»" at bounding box center [1524, 250] width 29 height 29
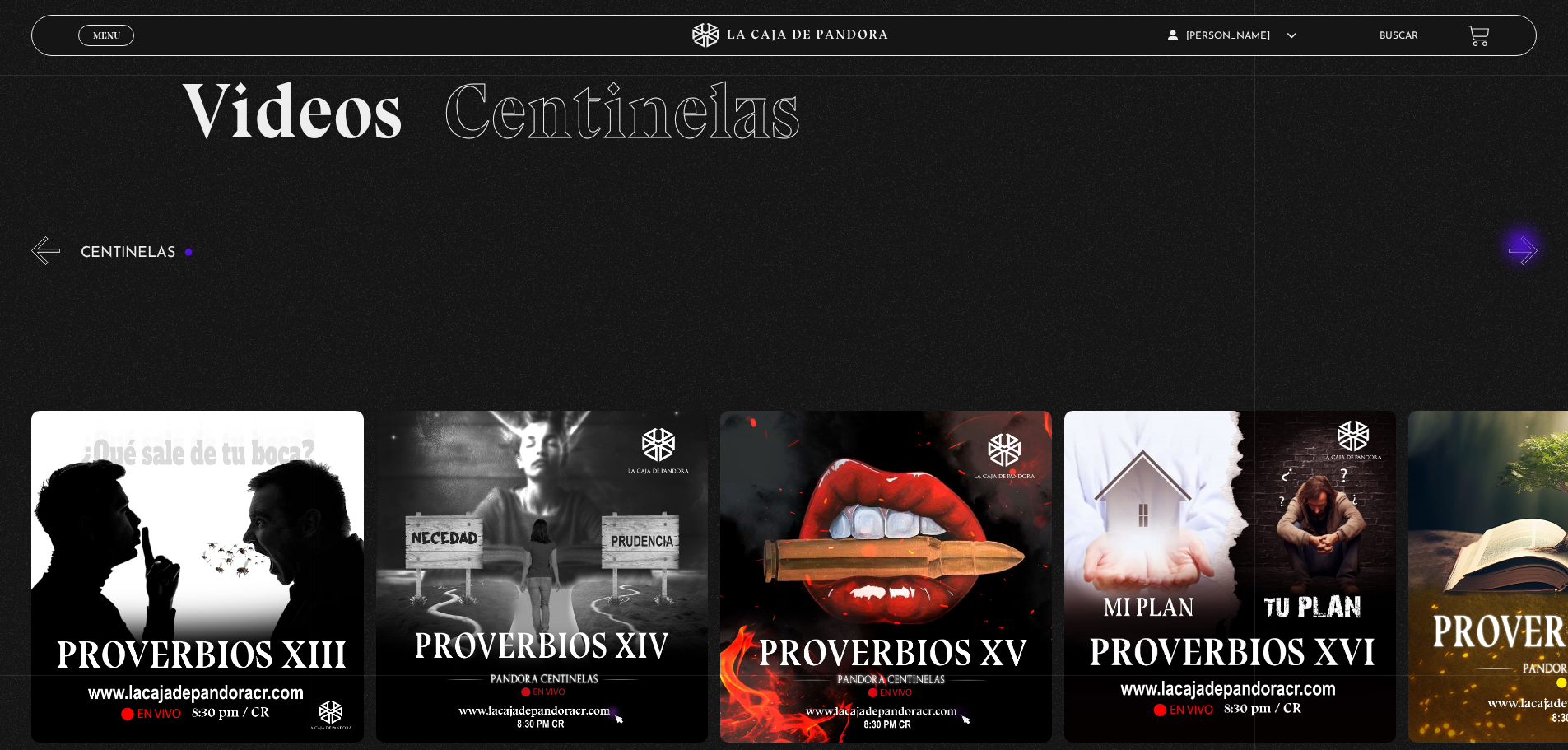
click at [1524, 247] on button "»" at bounding box center [1524, 250] width 29 height 29
click at [1523, 247] on button "»" at bounding box center [1524, 250] width 29 height 29
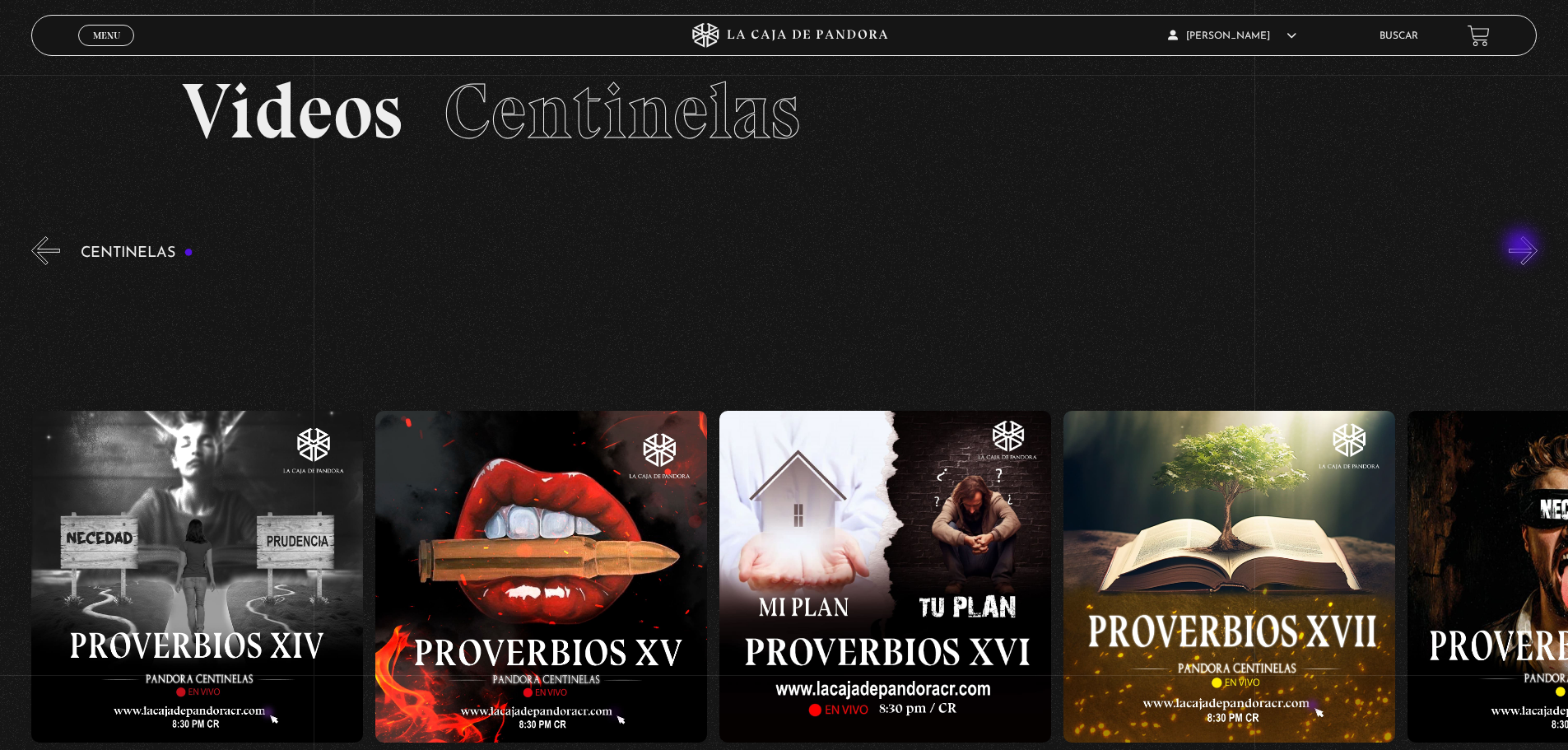
click at [1523, 247] on button "»" at bounding box center [1524, 250] width 29 height 29
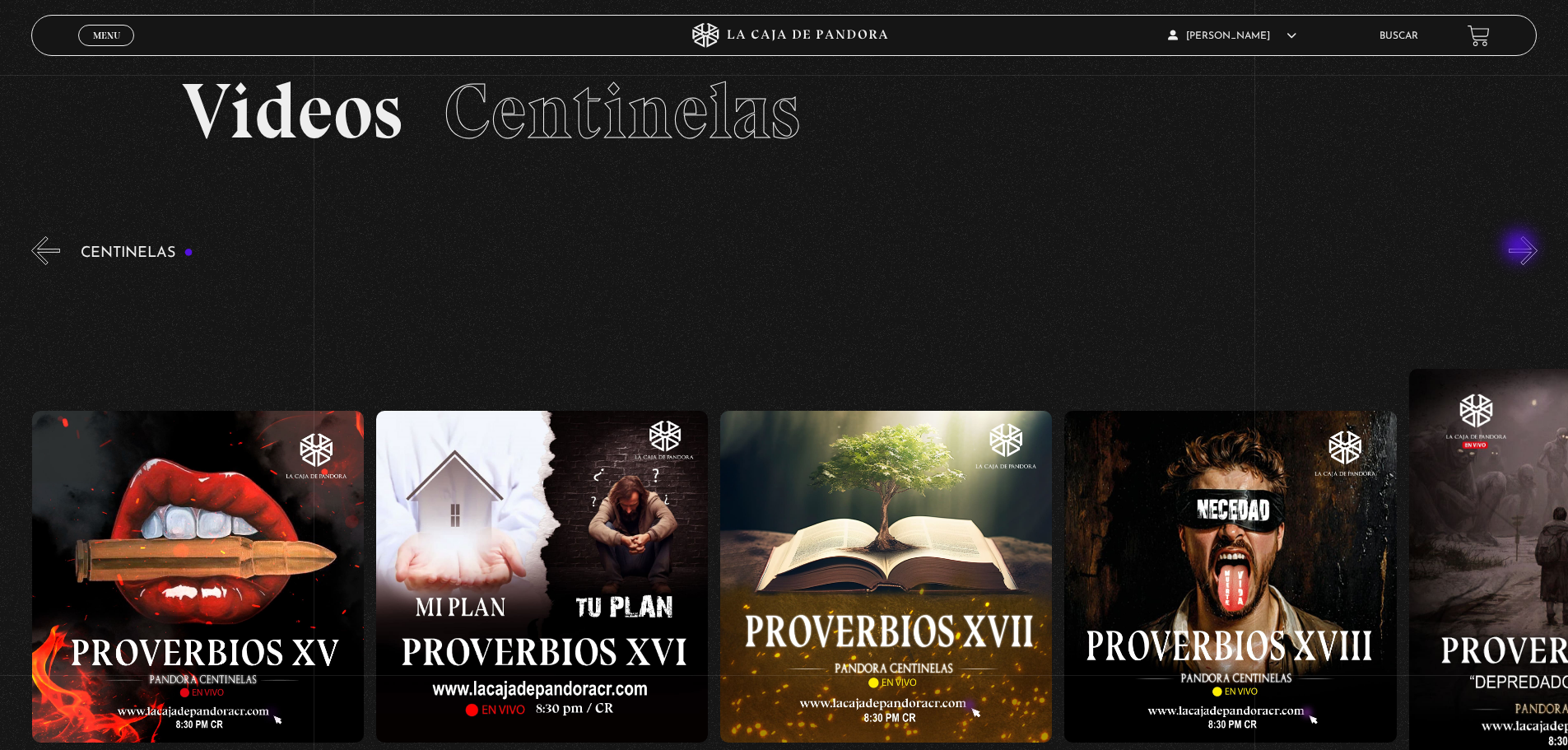
click at [1522, 248] on button "»" at bounding box center [1524, 250] width 29 height 29
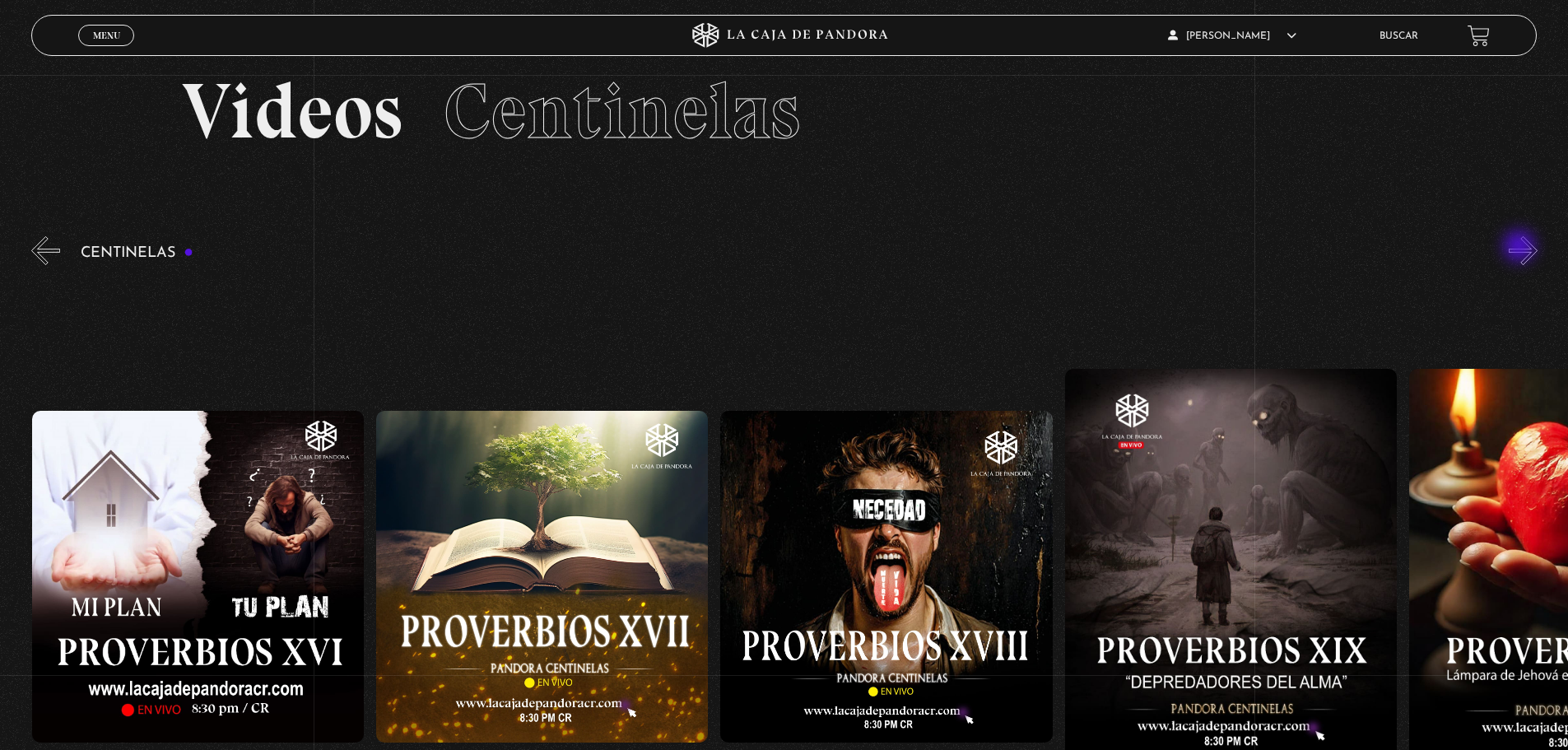
scroll to position [0, 6197]
